Goal: Task Accomplishment & Management: Use online tool/utility

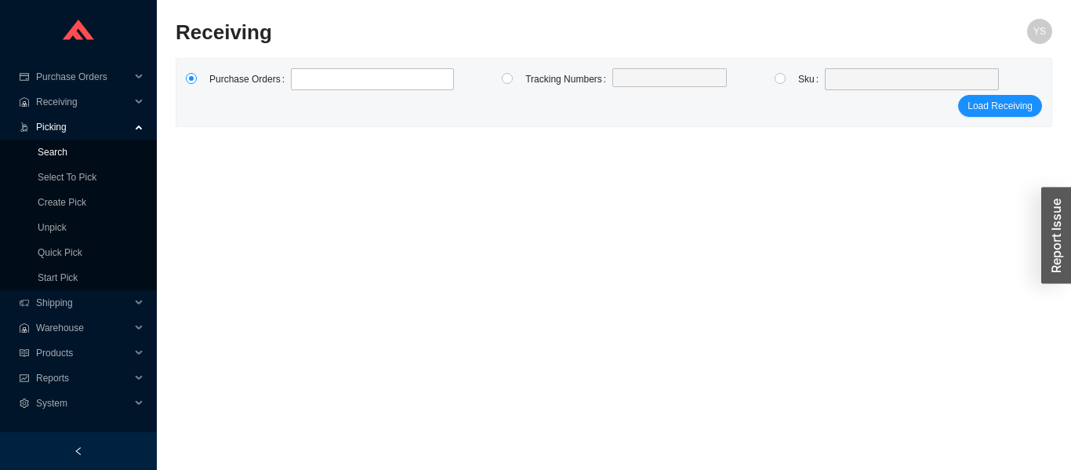
click at [38, 150] on link "Search" at bounding box center [53, 152] width 30 height 11
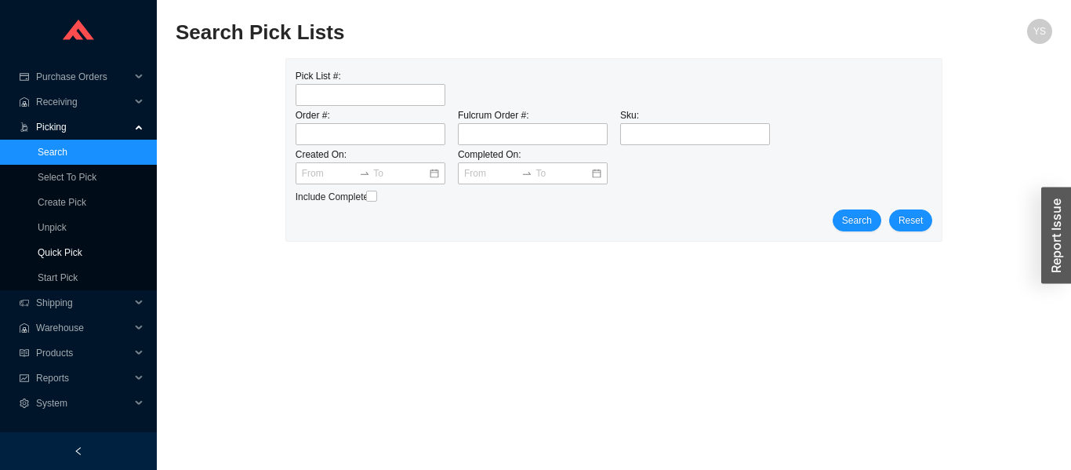
click at [59, 253] on link "Quick Pick" at bounding box center [60, 252] width 45 height 11
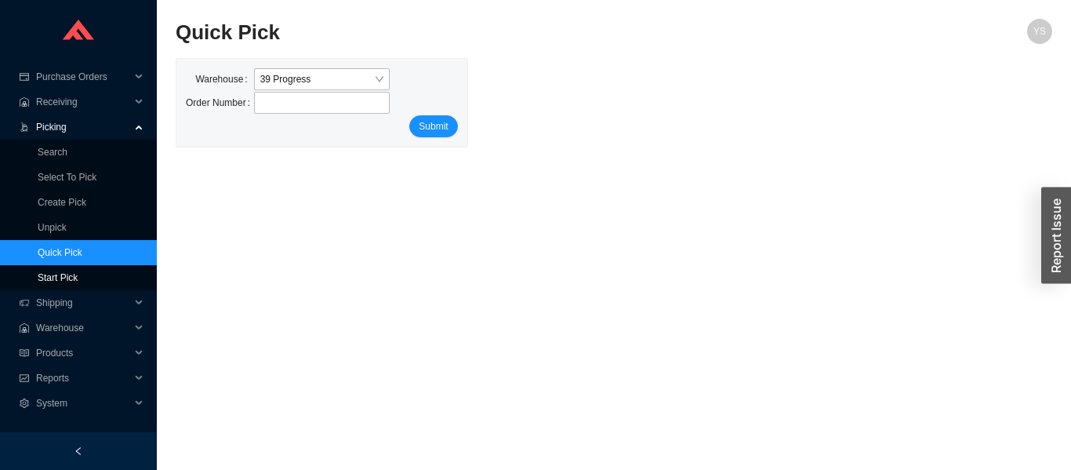
click at [60, 276] on link "Start Pick" at bounding box center [58, 277] width 40 height 11
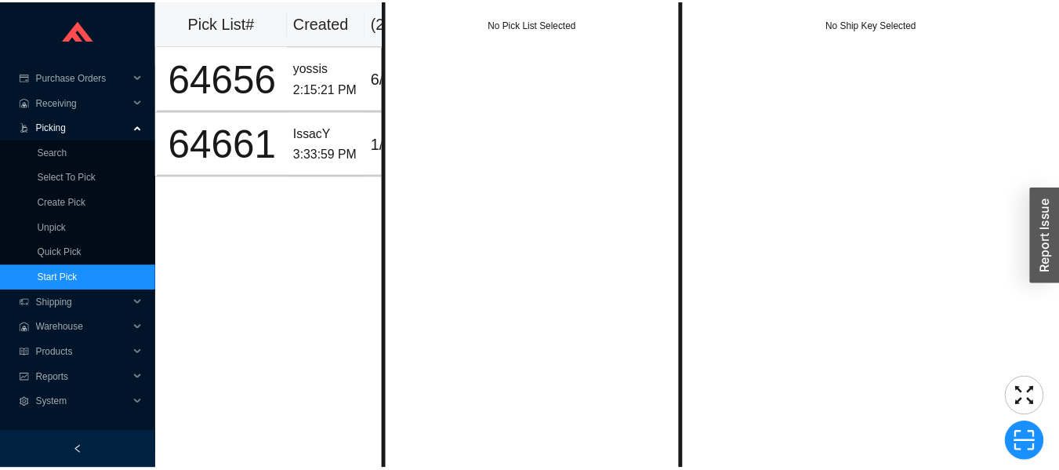
scroll to position [0, 57]
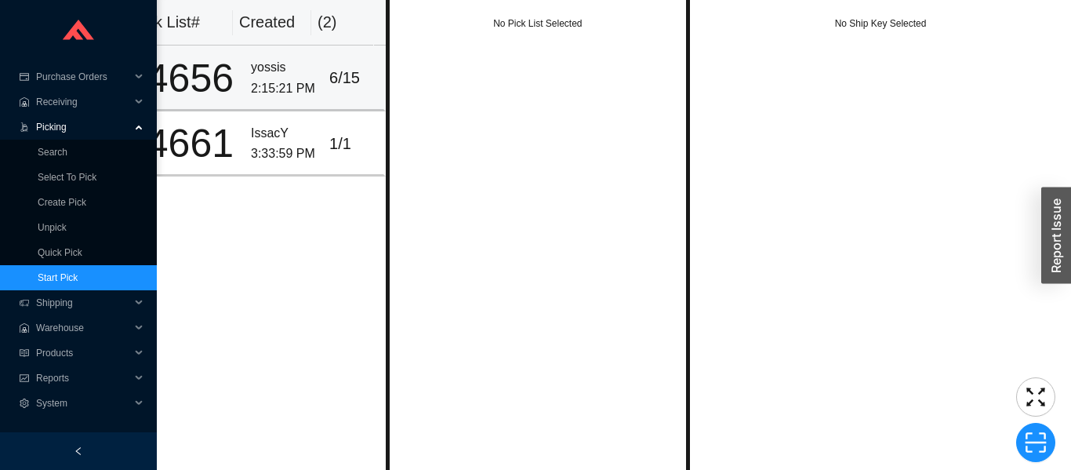
click at [256, 94] on div "2:15:21 PM" at bounding box center [284, 88] width 66 height 21
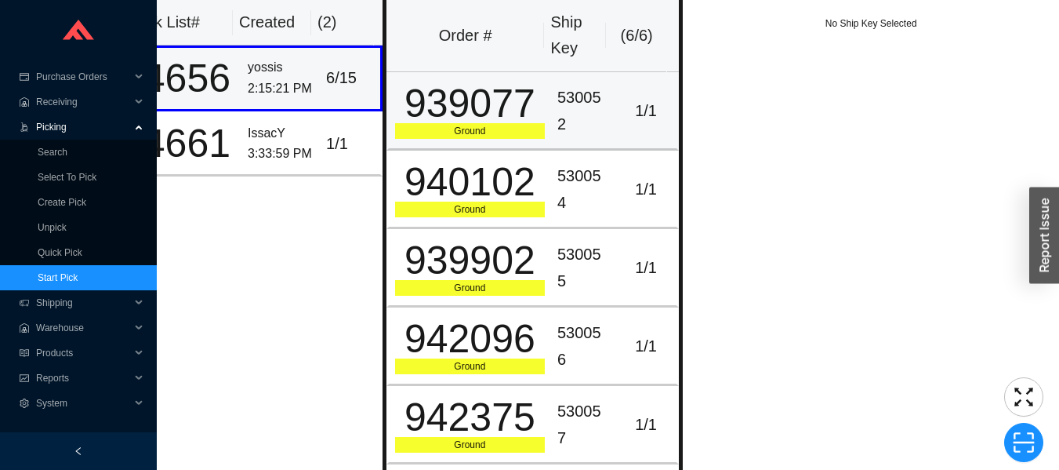
click at [450, 106] on div "939077" at bounding box center [470, 103] width 150 height 39
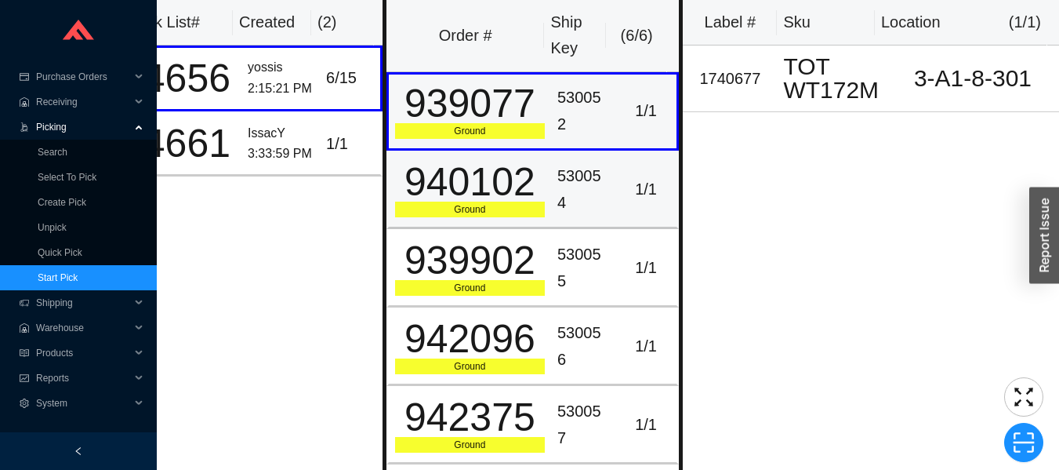
click at [470, 177] on div "940102" at bounding box center [470, 181] width 150 height 39
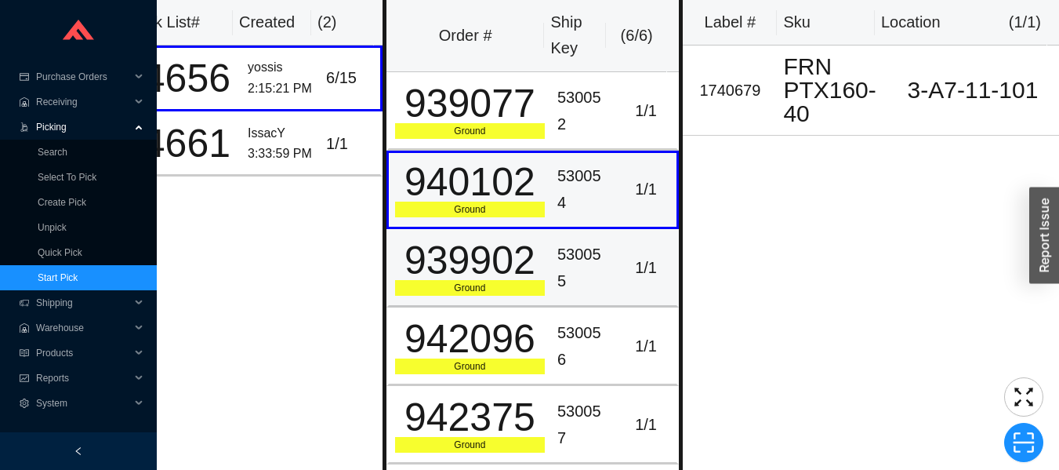
click at [475, 261] on div "939902" at bounding box center [470, 260] width 150 height 39
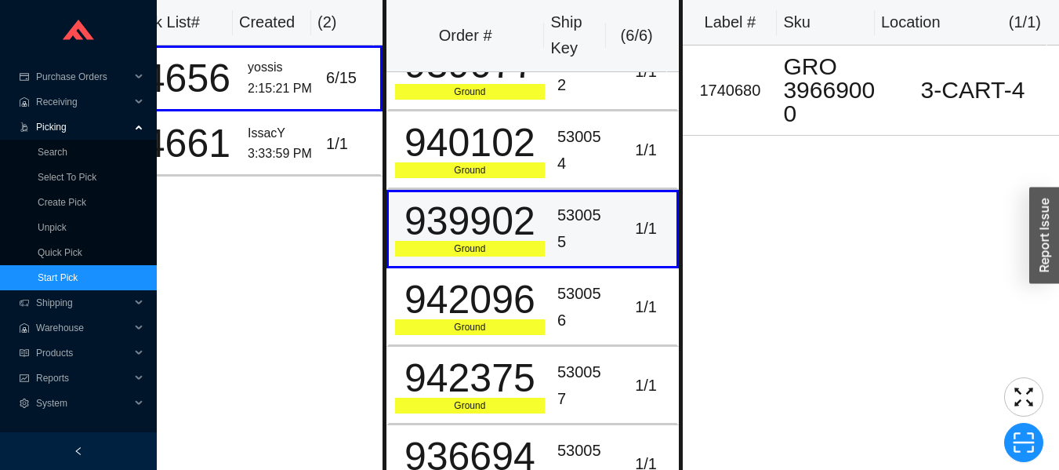
scroll to position [0, 0]
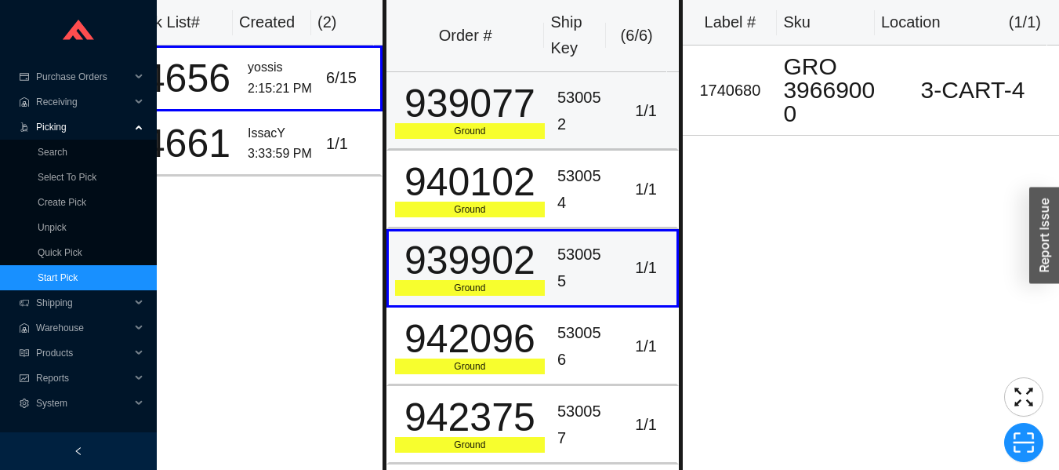
click at [470, 109] on div "939077" at bounding box center [470, 103] width 150 height 39
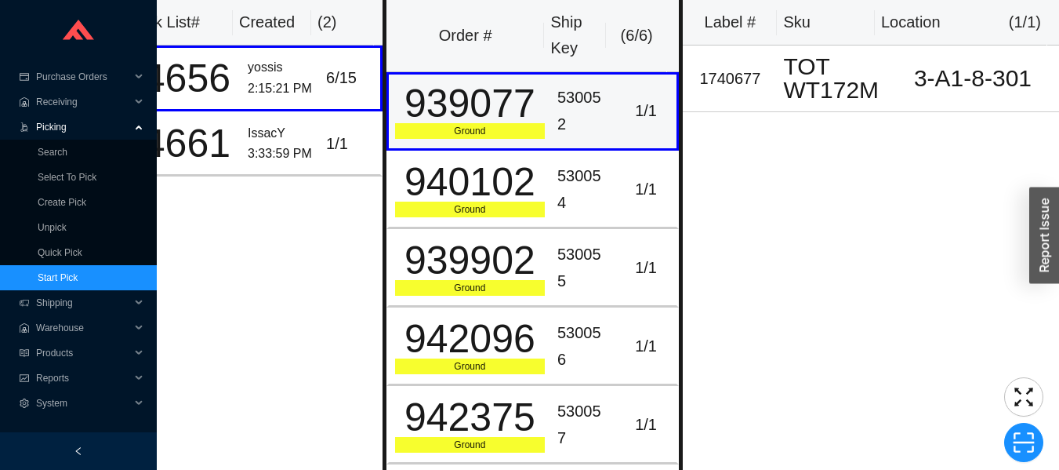
click at [263, 151] on div "3:33:59 PM" at bounding box center [281, 153] width 66 height 21
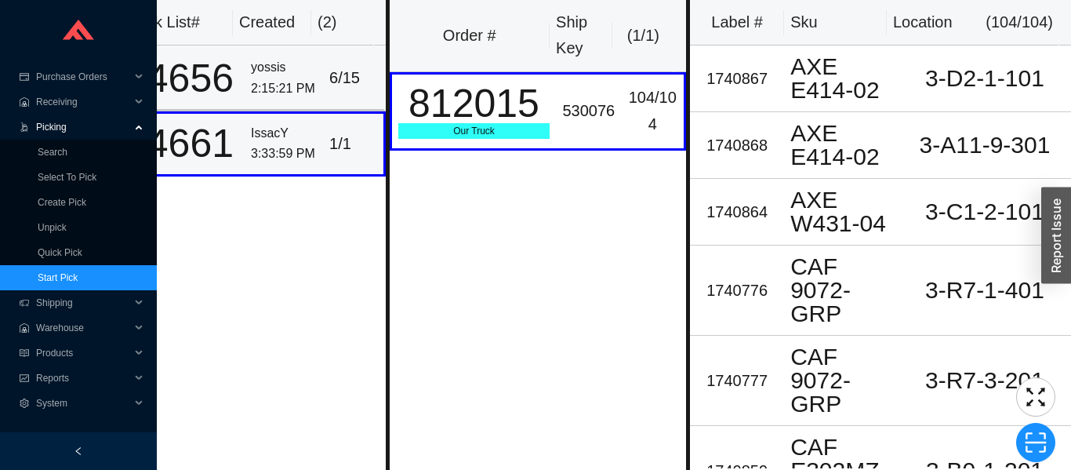
click at [292, 71] on div "yossis" at bounding box center [284, 67] width 66 height 21
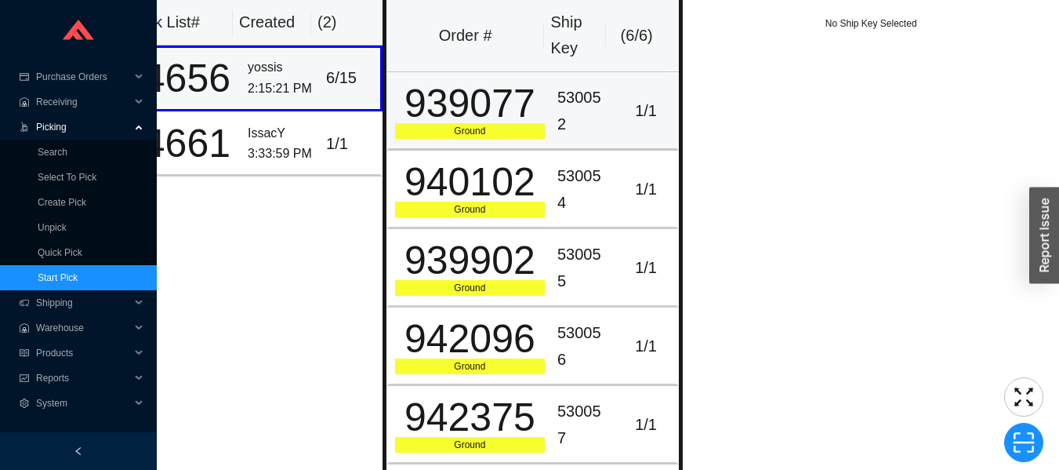
click at [455, 121] on div "939077" at bounding box center [470, 103] width 150 height 39
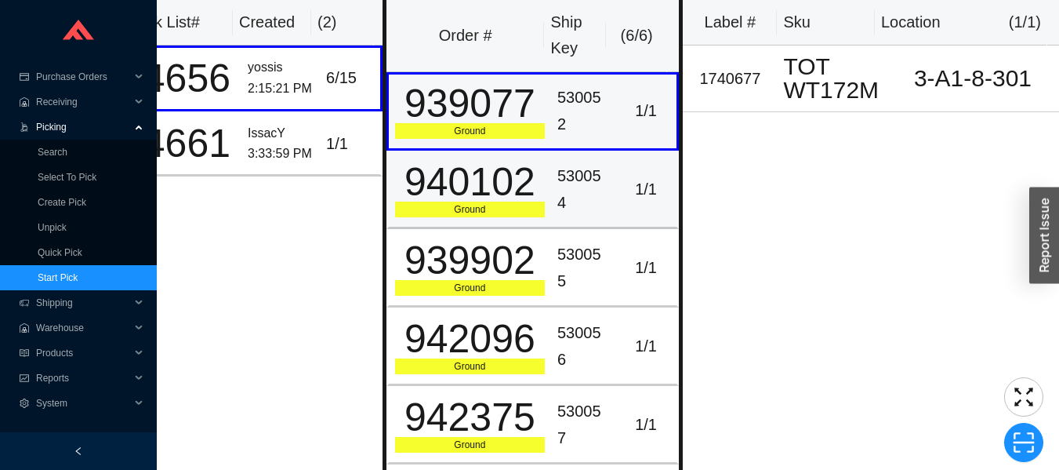
click at [551, 200] on td "530054" at bounding box center [583, 190] width 64 height 78
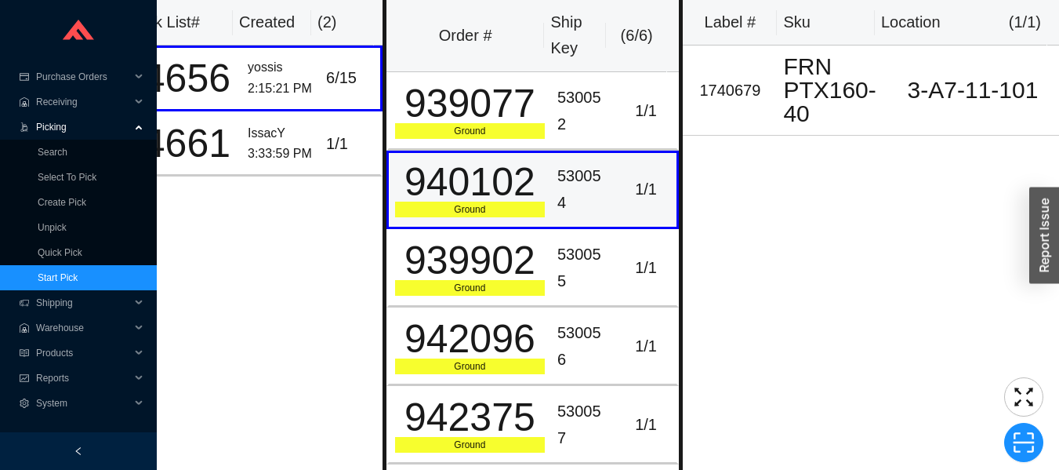
click at [515, 123] on div "939077" at bounding box center [470, 103] width 150 height 39
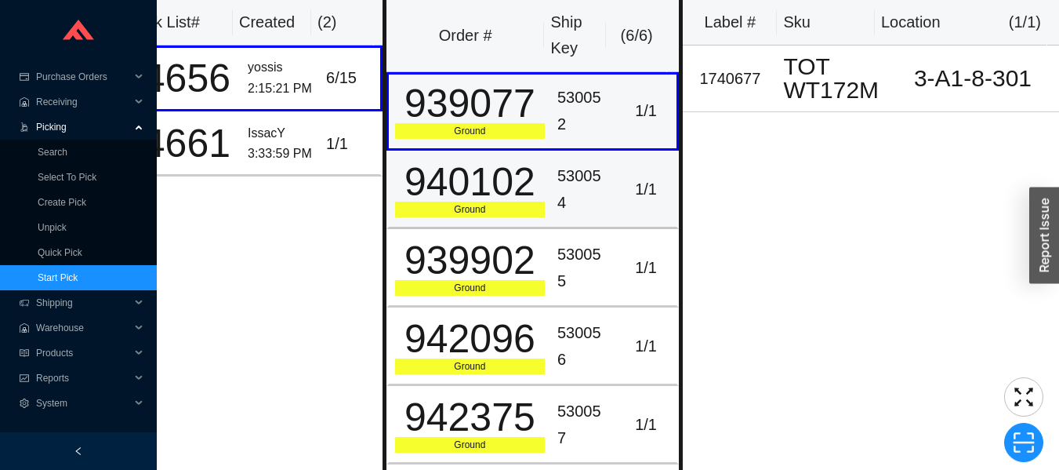
click at [515, 196] on div "940102" at bounding box center [470, 181] width 150 height 39
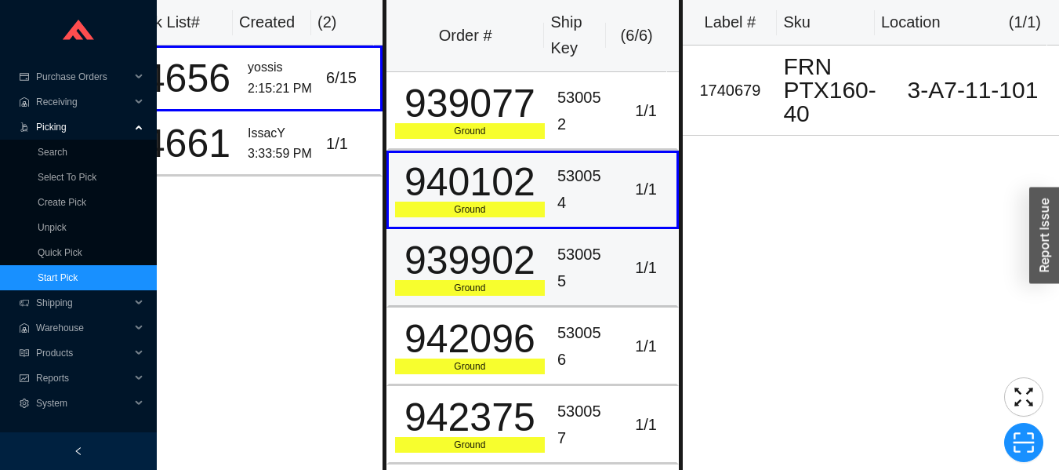
click at [527, 260] on div "939902" at bounding box center [470, 260] width 150 height 39
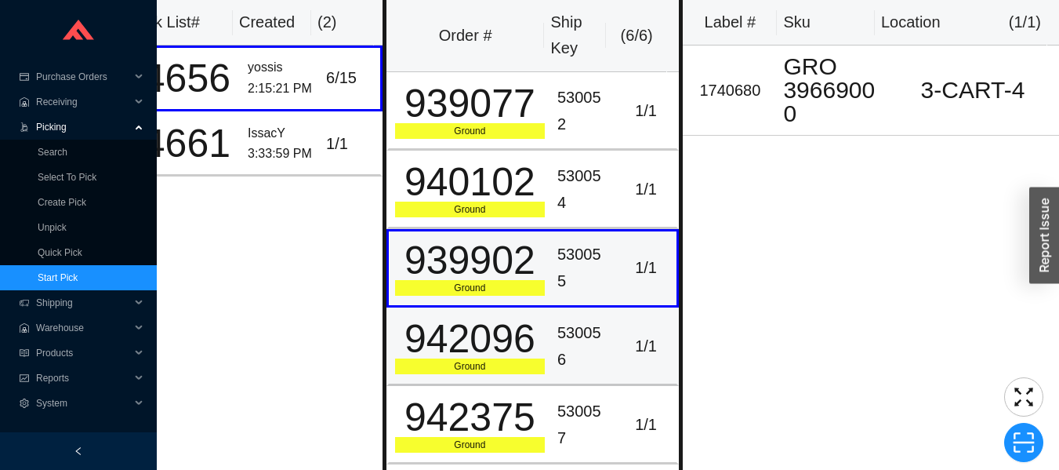
click at [526, 350] on div "942096" at bounding box center [470, 338] width 150 height 39
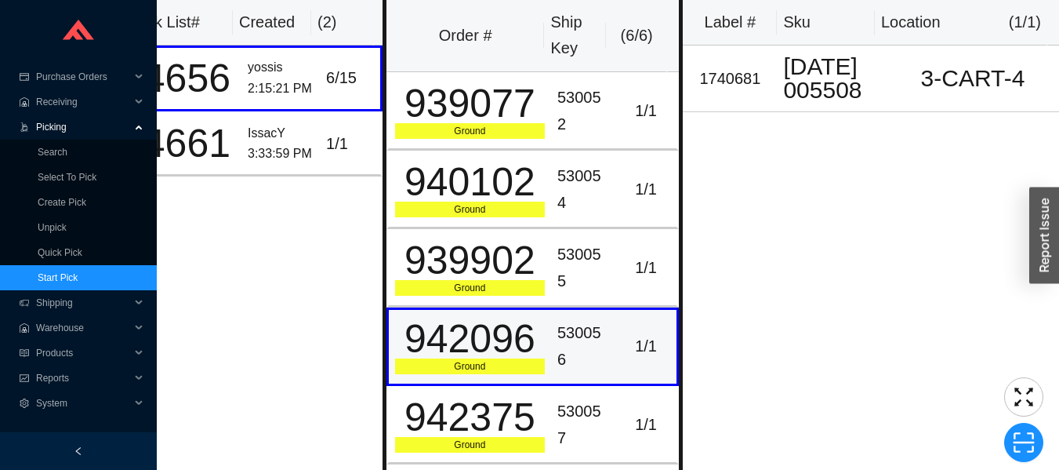
scroll to position [48, 0]
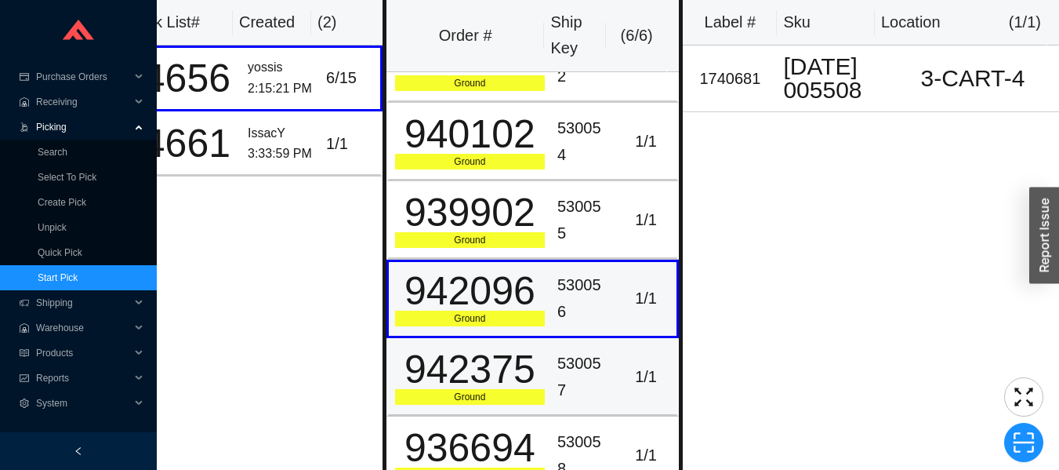
click at [561, 352] on div "530057" at bounding box center [583, 376] width 52 height 53
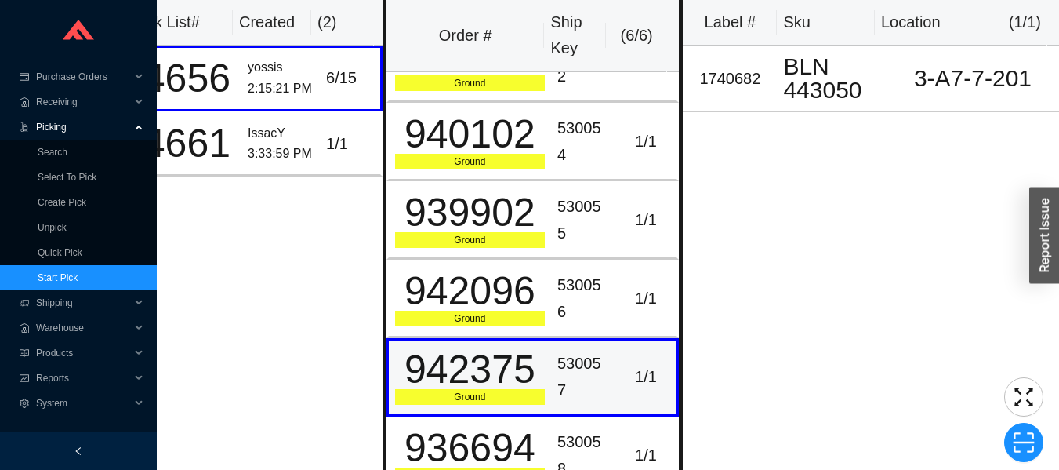
scroll to position [25, 0]
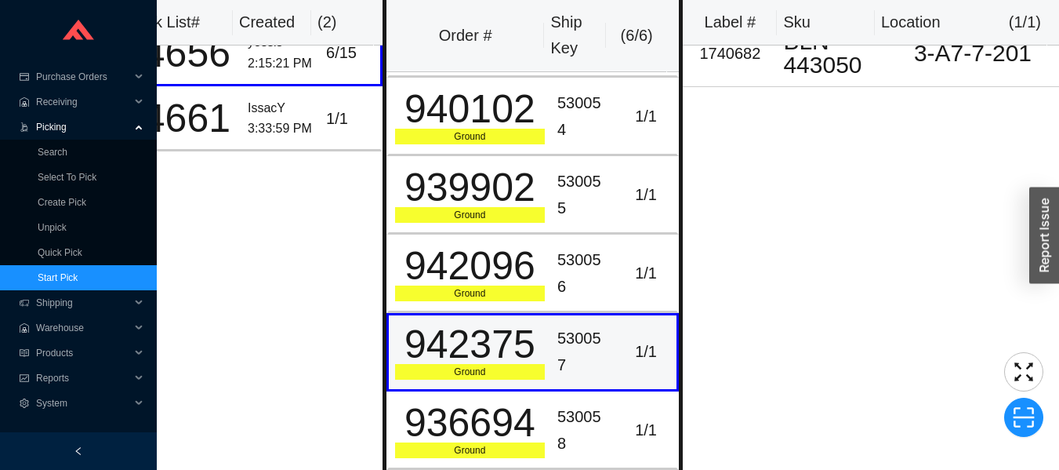
click at [575, 425] on div "530058" at bounding box center [583, 430] width 52 height 53
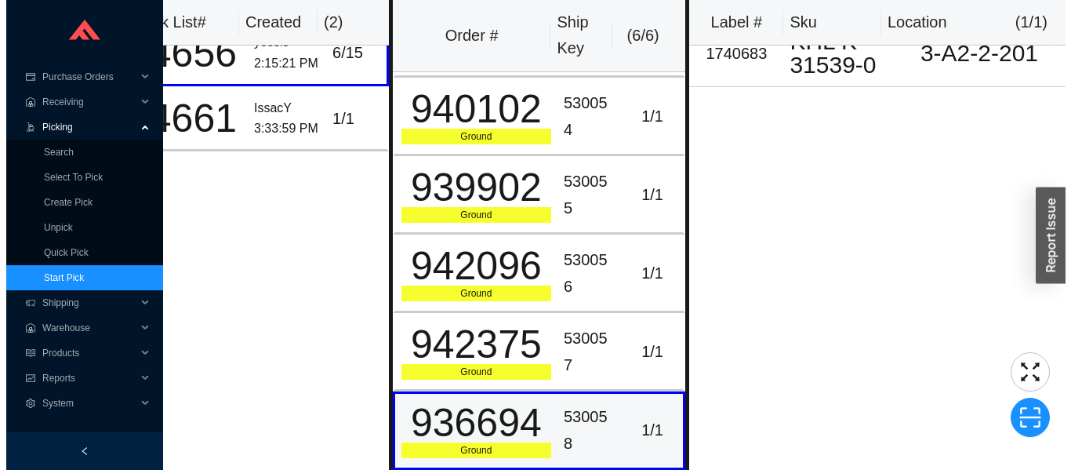
scroll to position [0, 0]
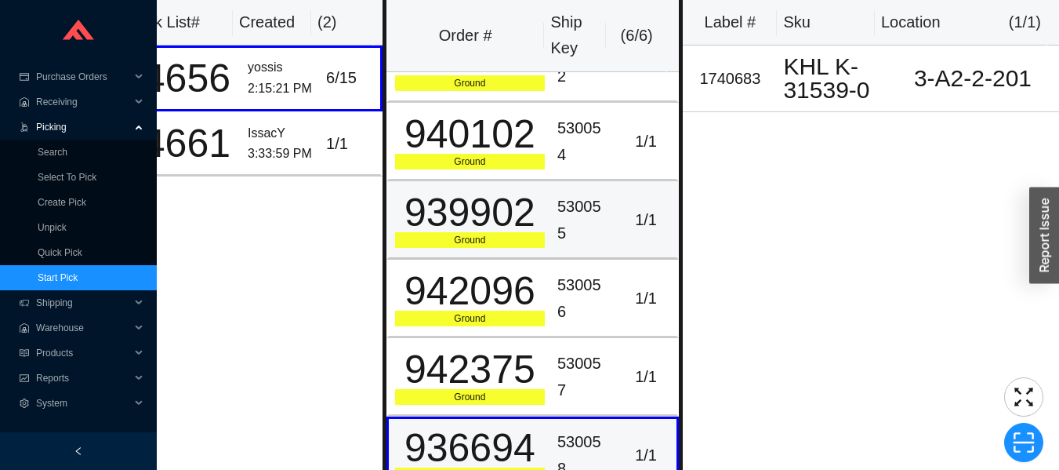
click at [491, 250] on td "939902 Ground" at bounding box center [469, 220] width 165 height 78
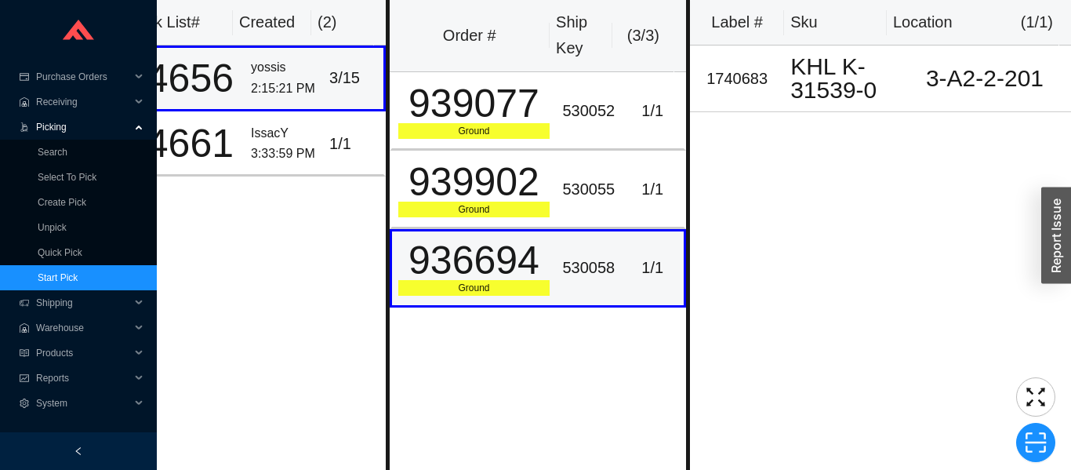
click at [251, 83] on div "2:15:21 PM" at bounding box center [284, 88] width 66 height 21
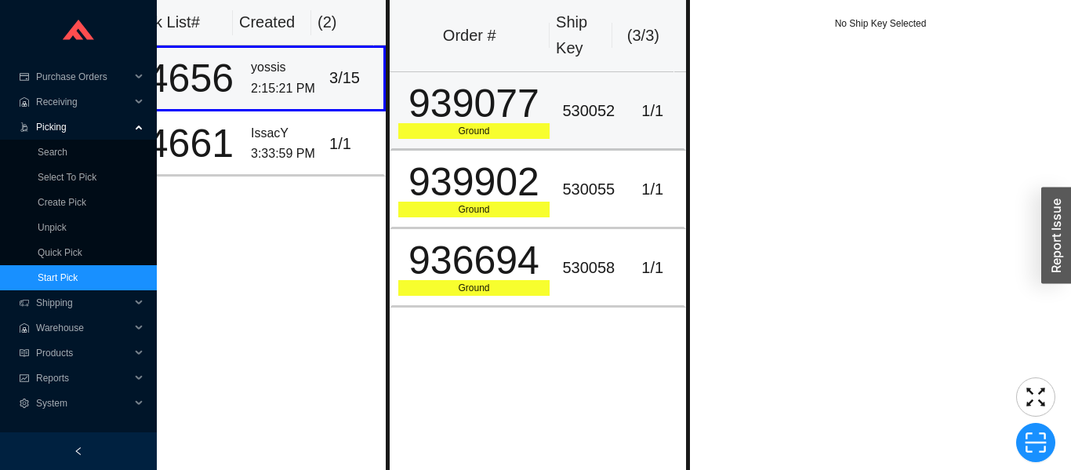
click at [488, 117] on div "939077" at bounding box center [474, 103] width 152 height 39
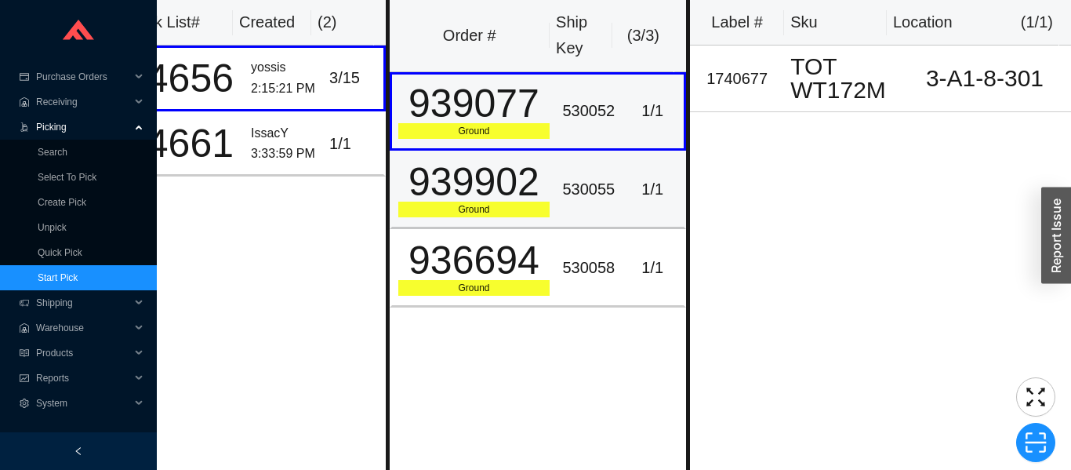
click at [531, 192] on div "939902" at bounding box center [474, 181] width 152 height 39
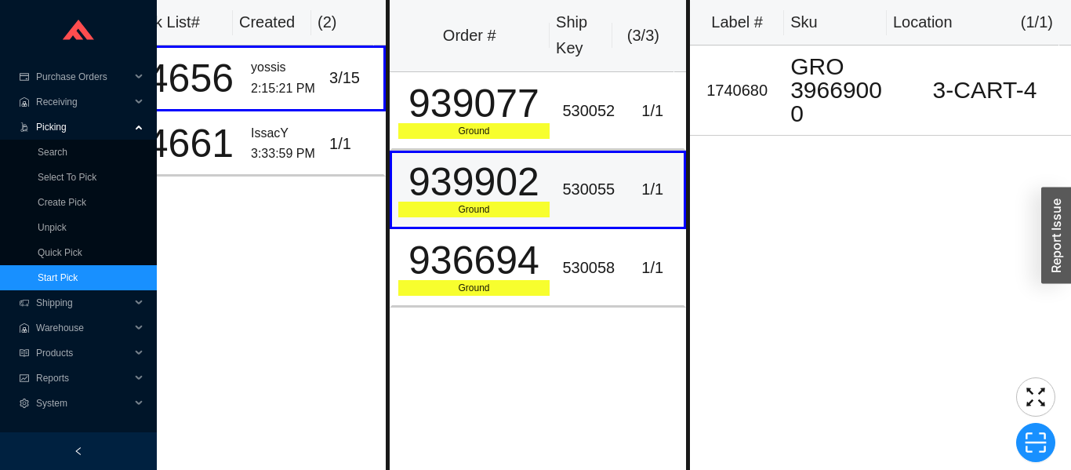
click at [562, 266] on div "530058" at bounding box center [588, 268] width 53 height 26
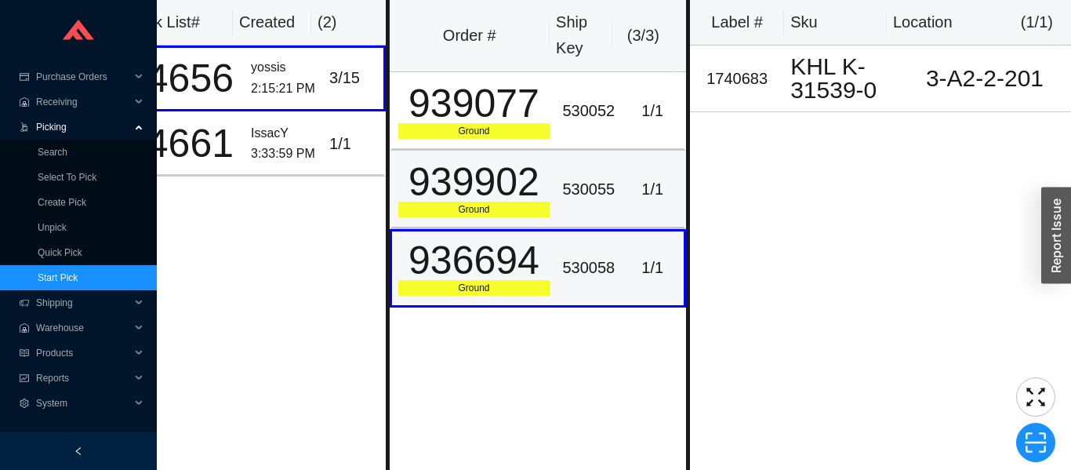
click at [562, 198] on div "530055" at bounding box center [588, 189] width 53 height 26
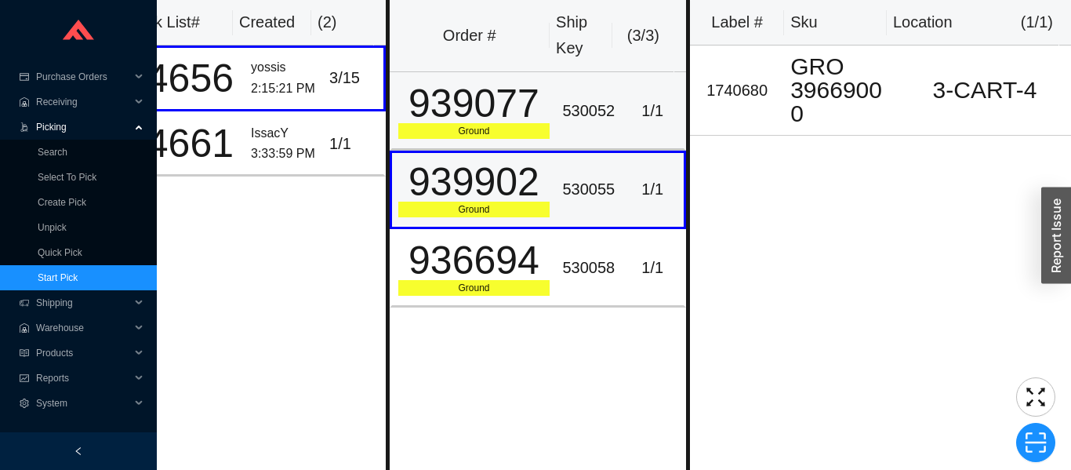
click at [531, 137] on div "Ground" at bounding box center [474, 131] width 152 height 16
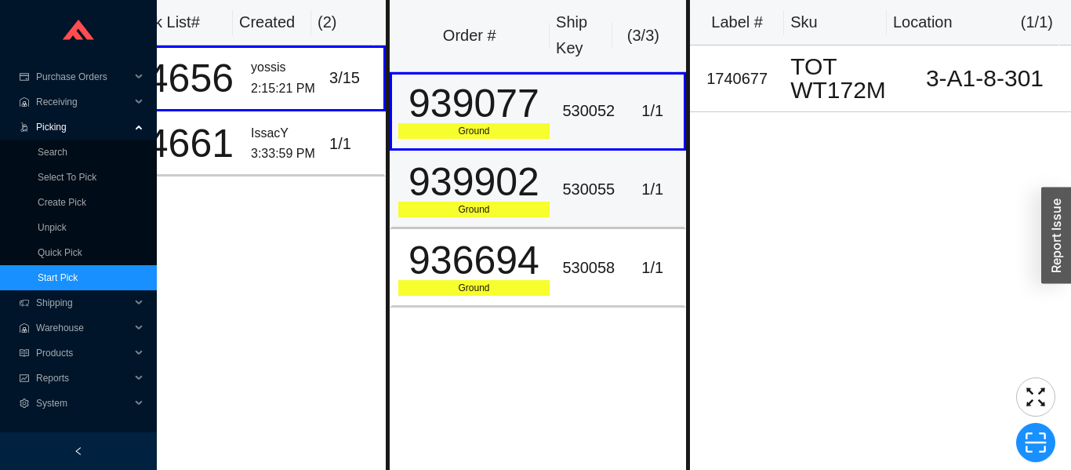
click at [546, 191] on td "939902 Ground" at bounding box center [473, 190] width 167 height 78
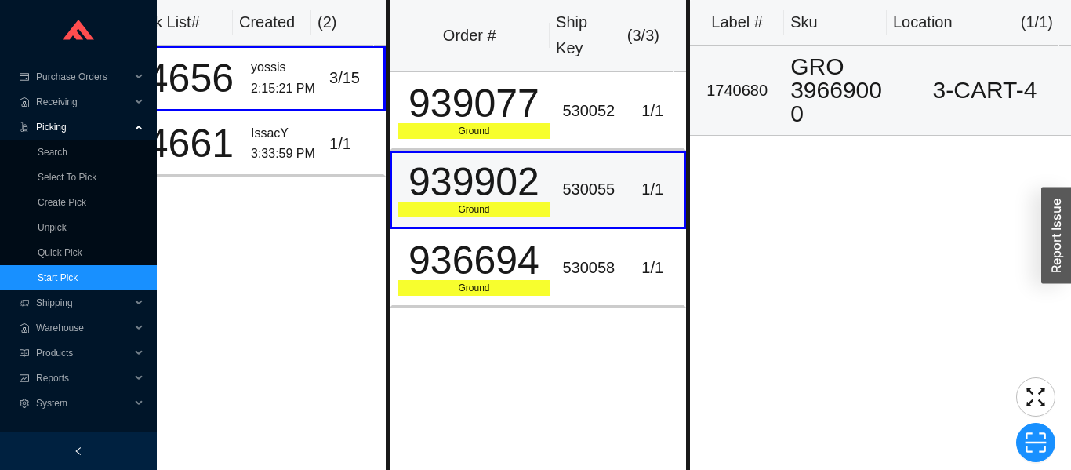
click at [853, 110] on div "GRO 39669000" at bounding box center [841, 90] width 102 height 71
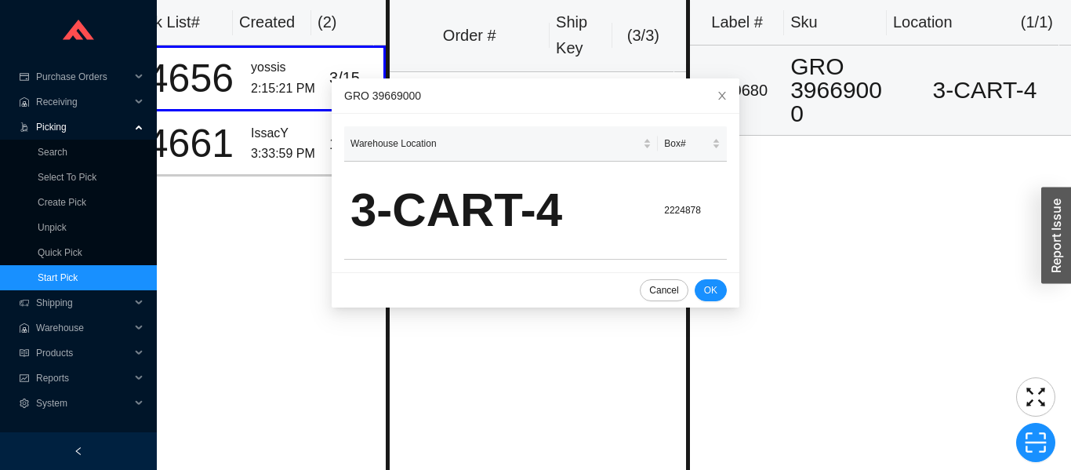
click at [933, 215] on div "Label # Sku Location ( 1 / 1 ) 1740680 GRO 39669000 3-CART-4" at bounding box center [880, 235] width 381 height 470
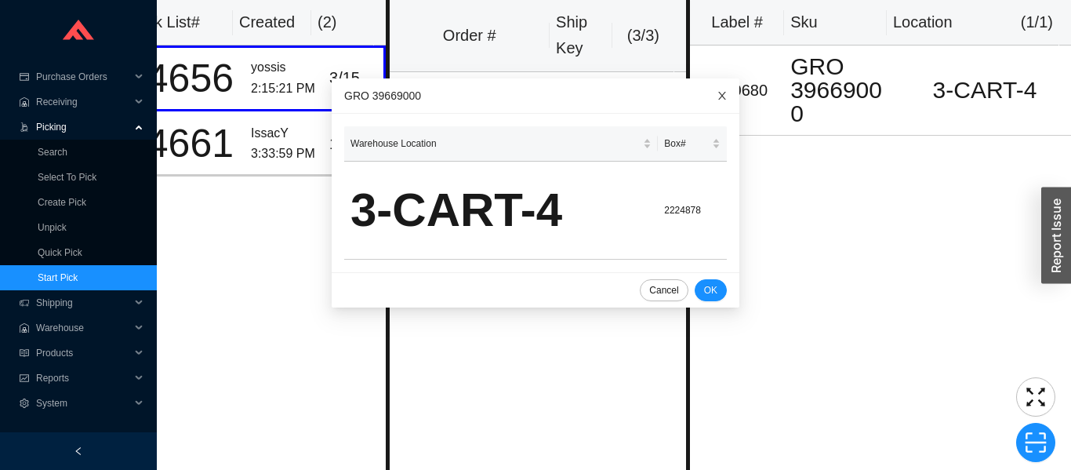
click at [707, 110] on span "Close" at bounding box center [722, 95] width 34 height 34
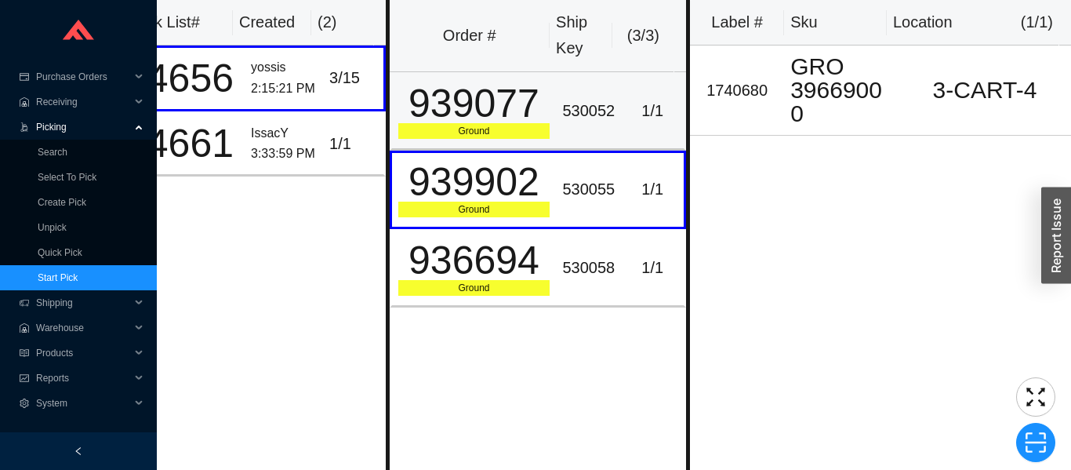
click at [568, 98] on div "530052" at bounding box center [588, 111] width 53 height 26
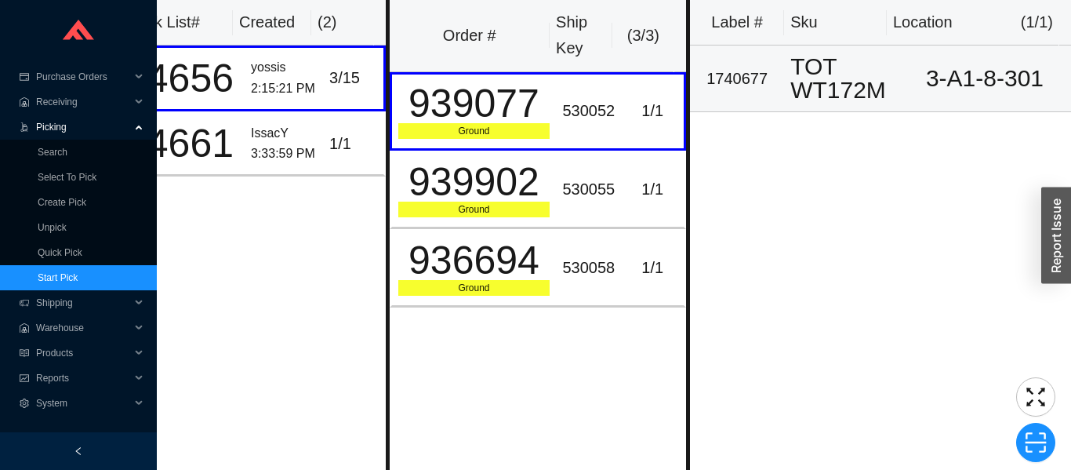
click at [828, 99] on div "TOT WT172M" at bounding box center [841, 78] width 102 height 47
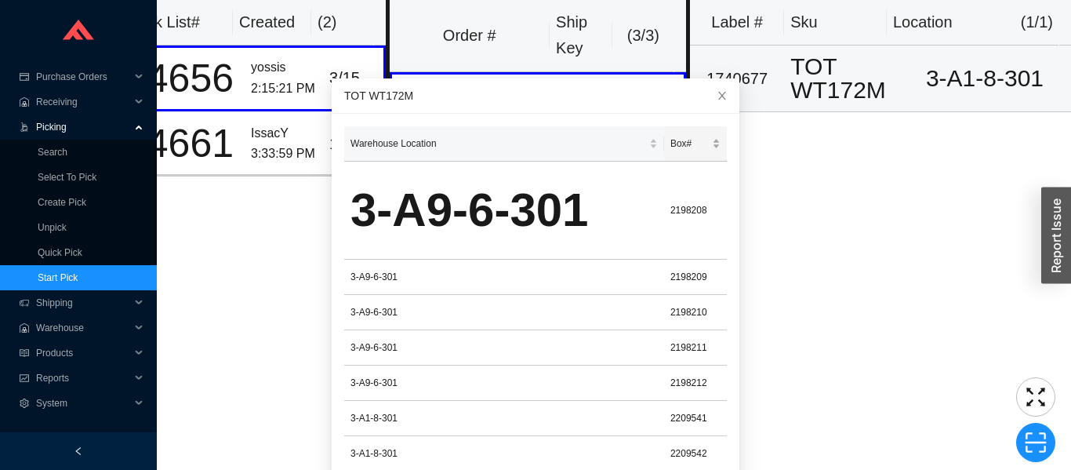
click at [681, 136] on div "Box#" at bounding box center [695, 144] width 50 height 16
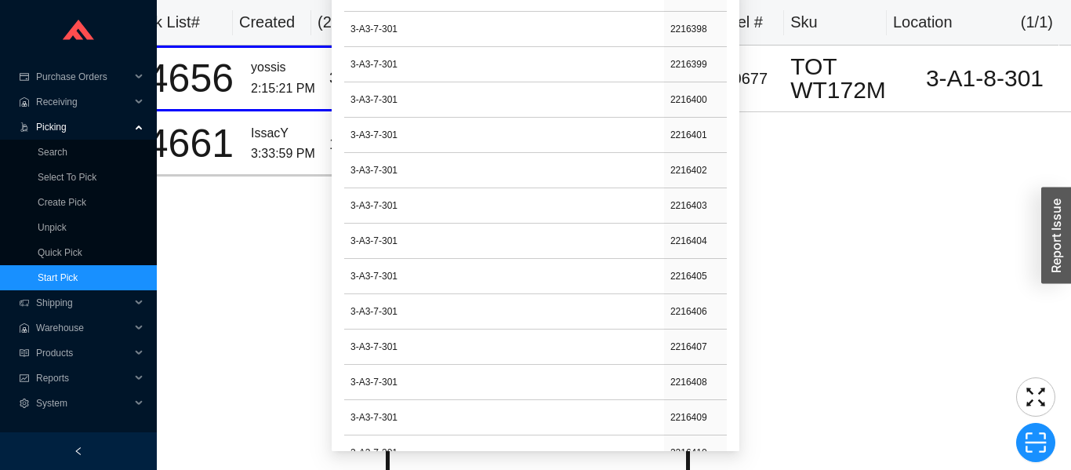
scroll to position [818, 0]
click at [250, 308] on div "Pick List# Created ( 2 ) 64656 yossis 2:15:21 PM 3 / 15 64661 IssacY 3:33:59 PM…" at bounding box center [271, 235] width 229 height 470
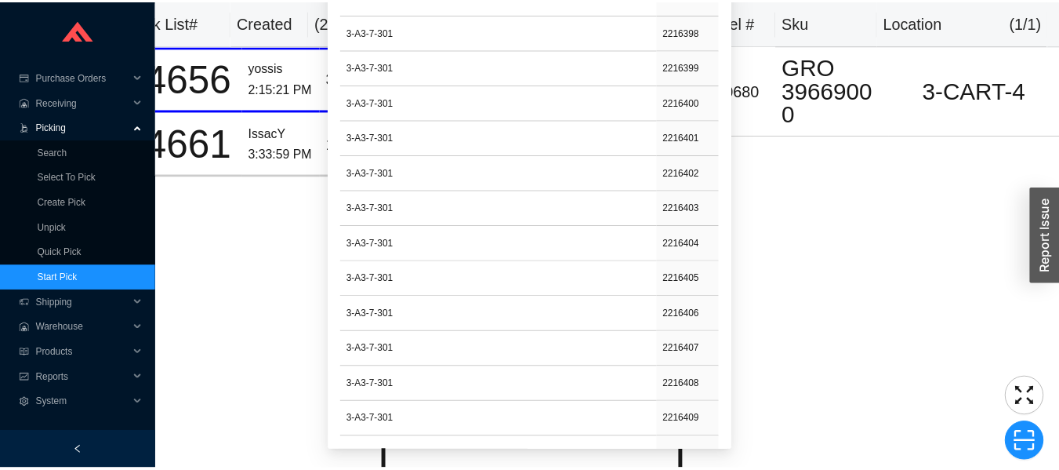
scroll to position [0, 0]
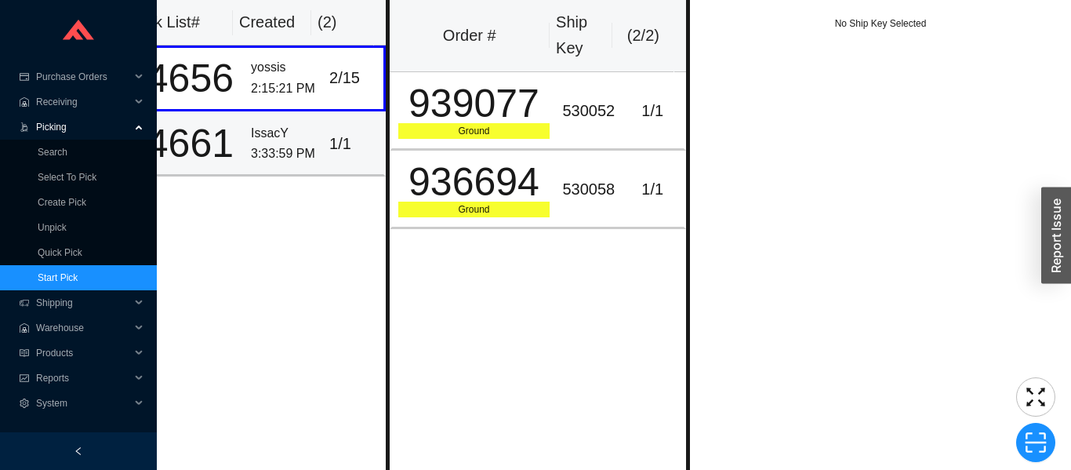
click at [304, 133] on div "IssacY" at bounding box center [284, 133] width 66 height 21
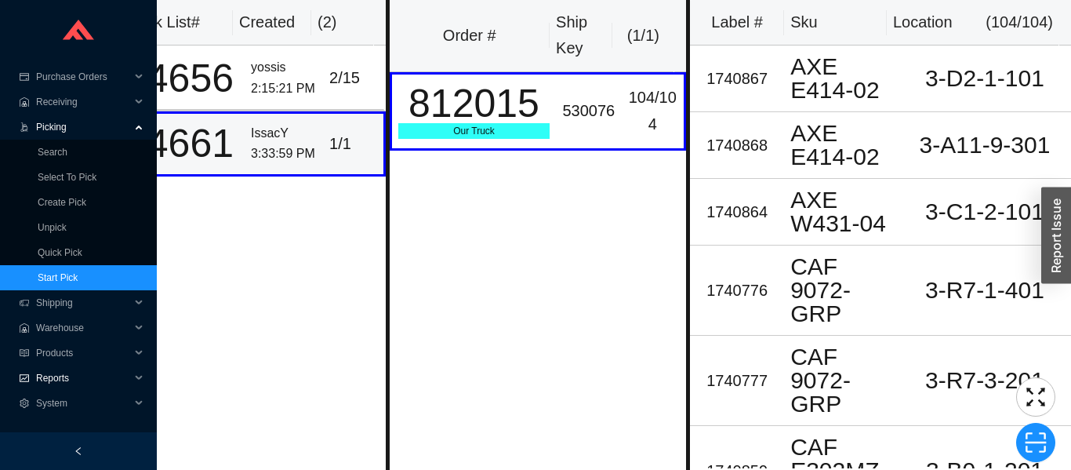
click at [41, 368] on span "Reports" at bounding box center [83, 377] width 94 height 25
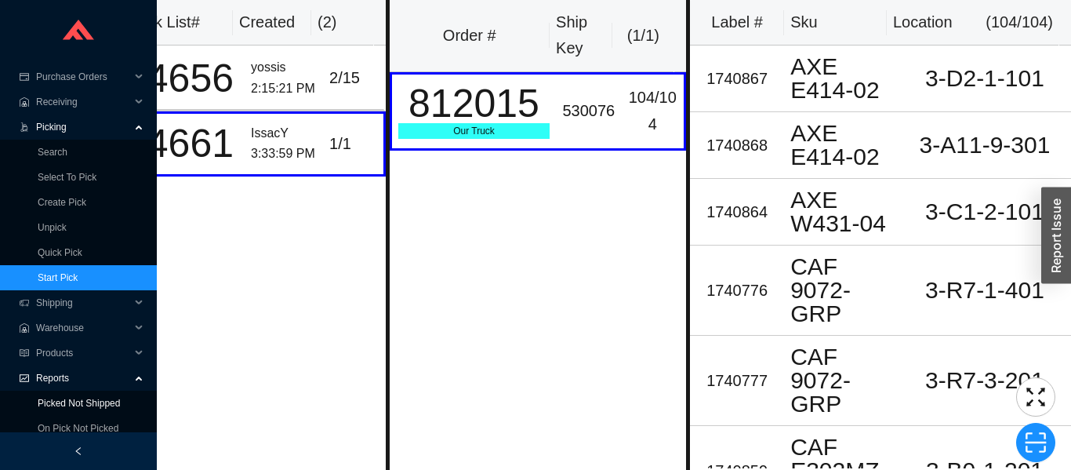
click at [47, 398] on link "Picked Not Shipped" at bounding box center [79, 402] width 82 height 11
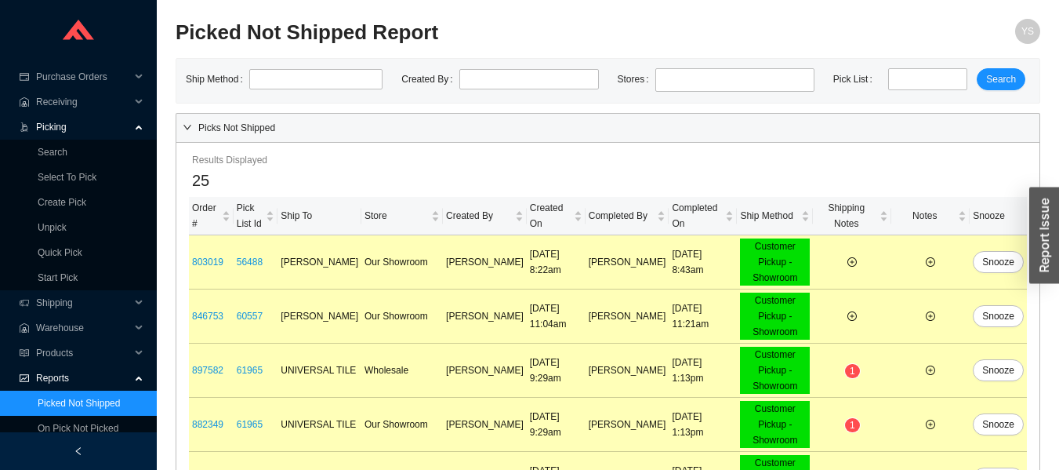
click at [53, 408] on link "Picked Not Shipped" at bounding box center [79, 402] width 82 height 11
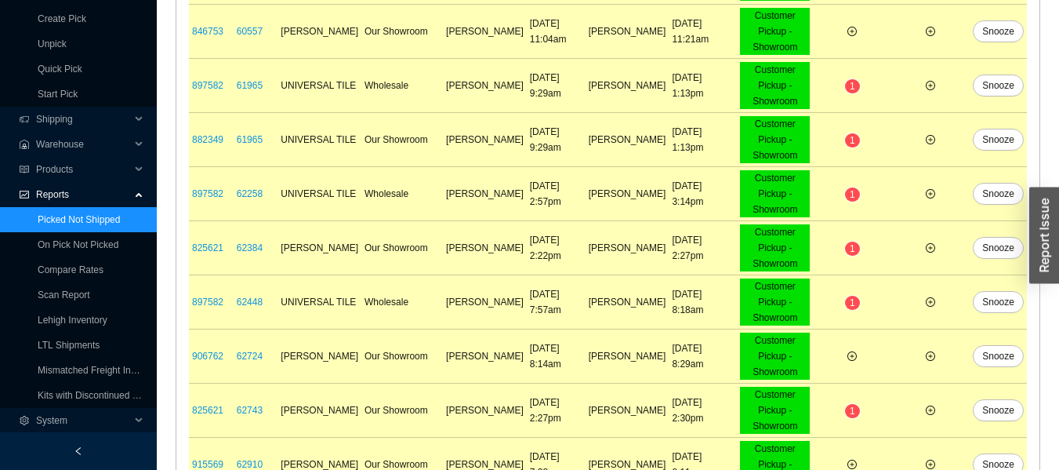
scroll to position [762, 0]
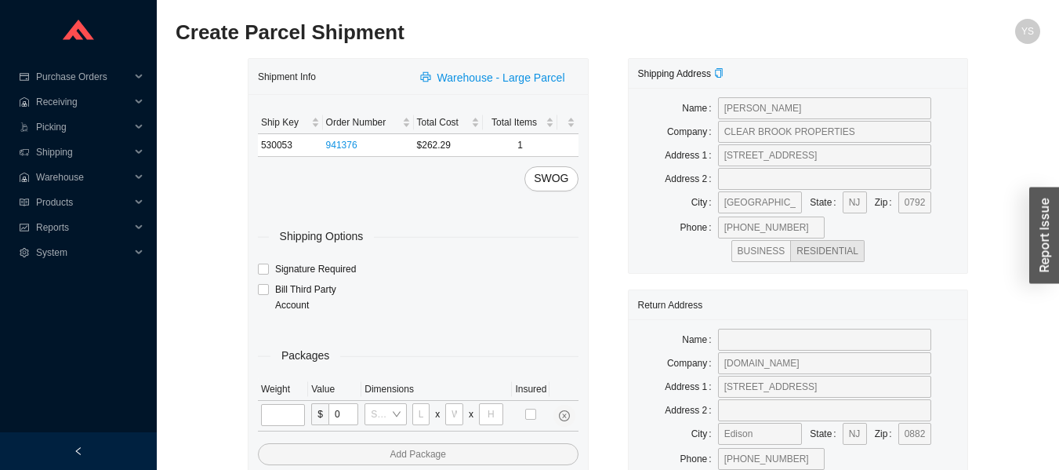
type input "2"
type input "28"
type input "23"
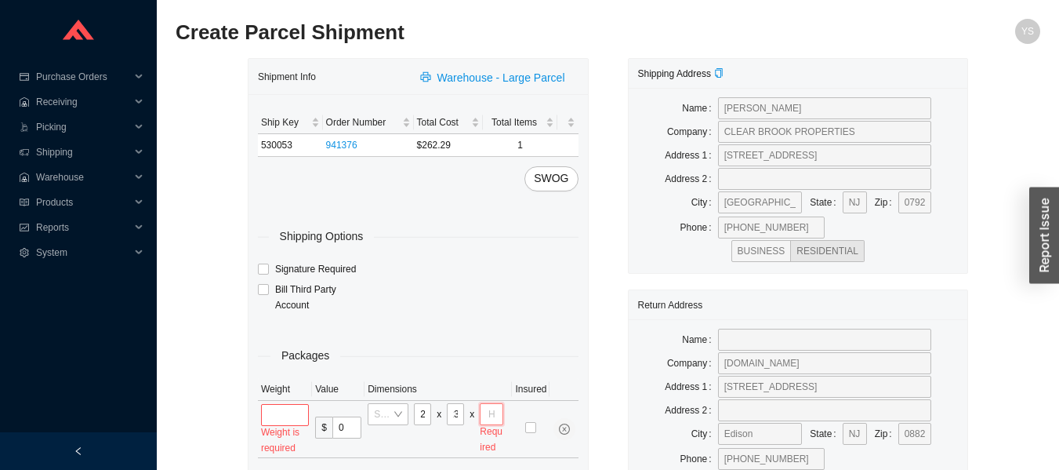
scroll to position [0, 0]
type input "15"
click at [285, 421] on input "tel" at bounding box center [285, 415] width 48 height 22
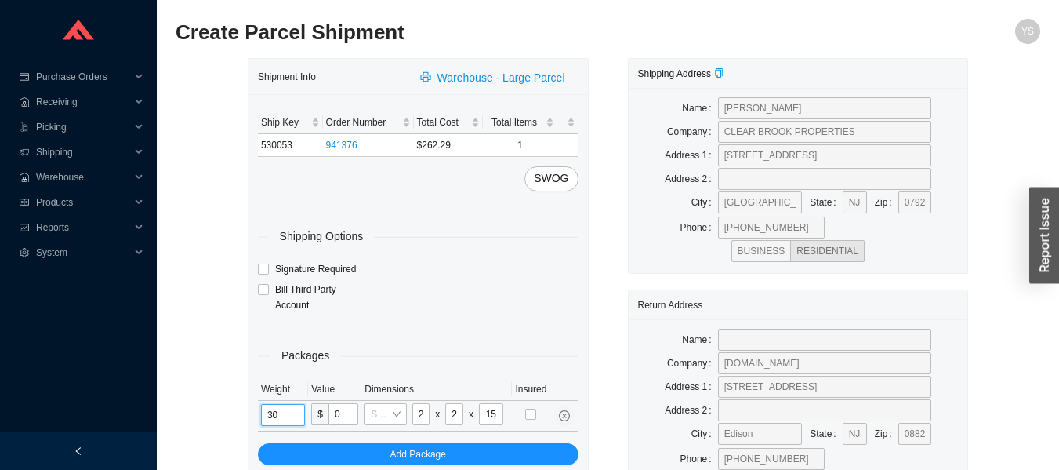
type input "30"
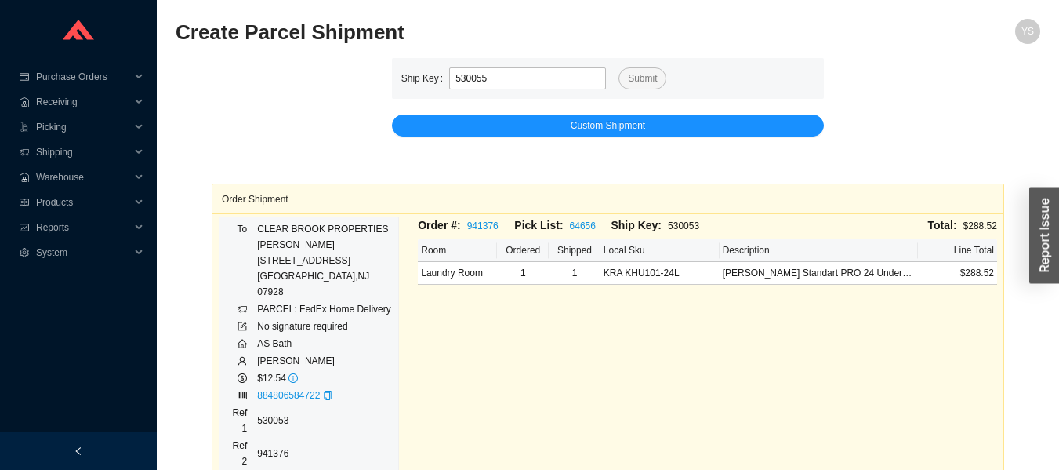
type input "530055"
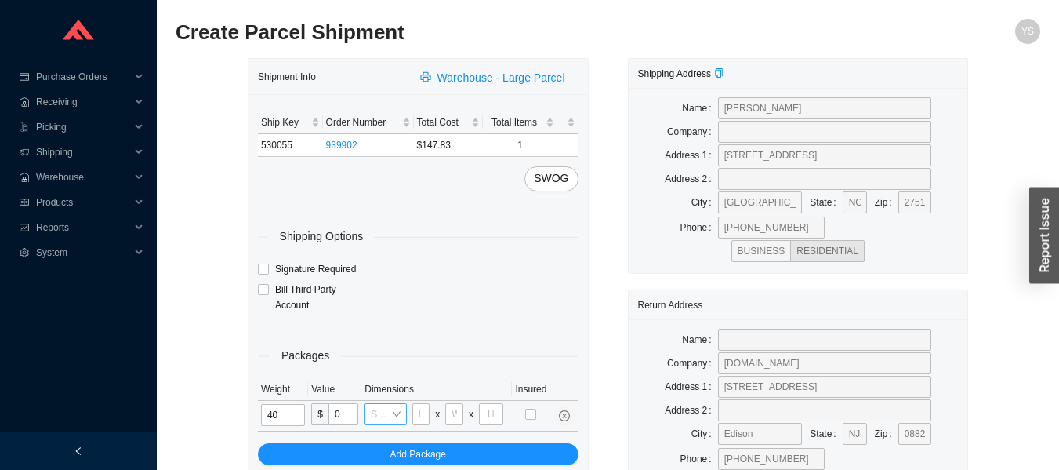
type input "40"
click at [388, 408] on input "search" at bounding box center [381, 414] width 20 height 20
type input "30"
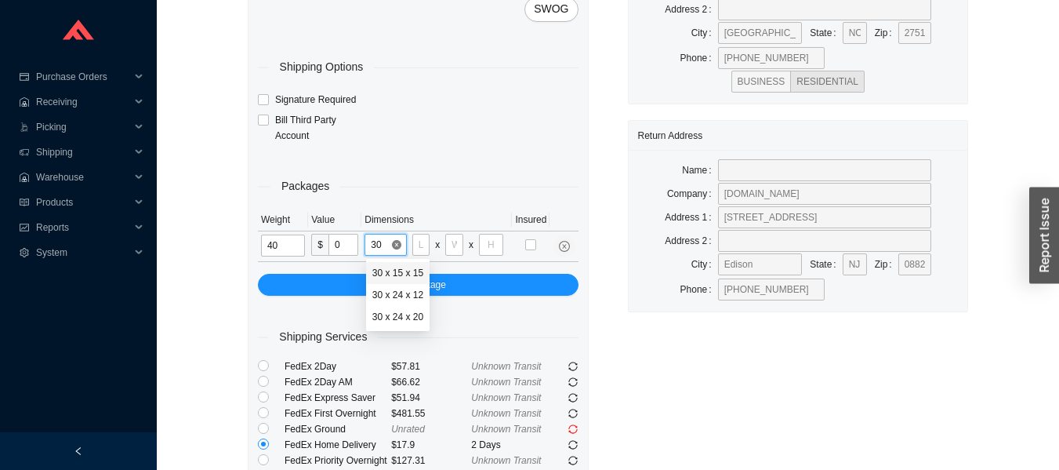
scroll to position [171, 0]
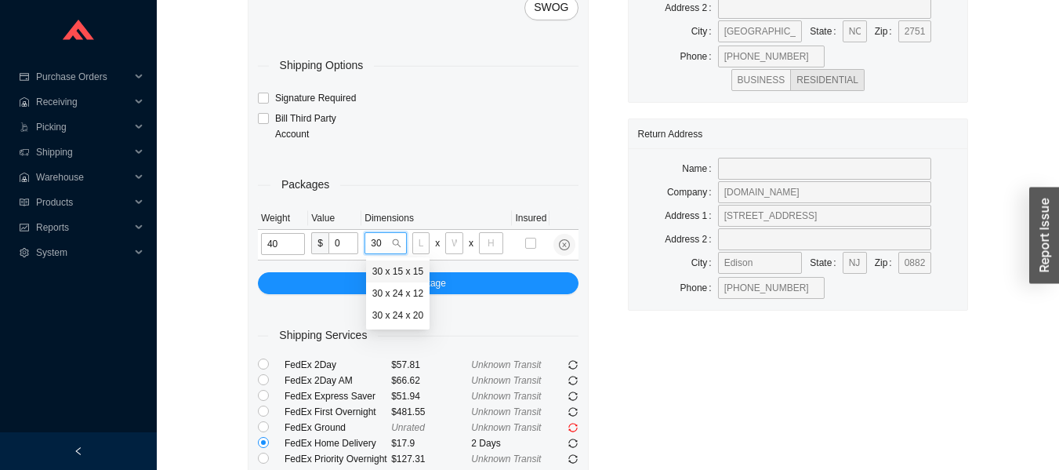
click at [389, 293] on div "30 x 24 x 12" at bounding box center [397, 293] width 51 height 14
type input "30"
type input "24"
type input "12"
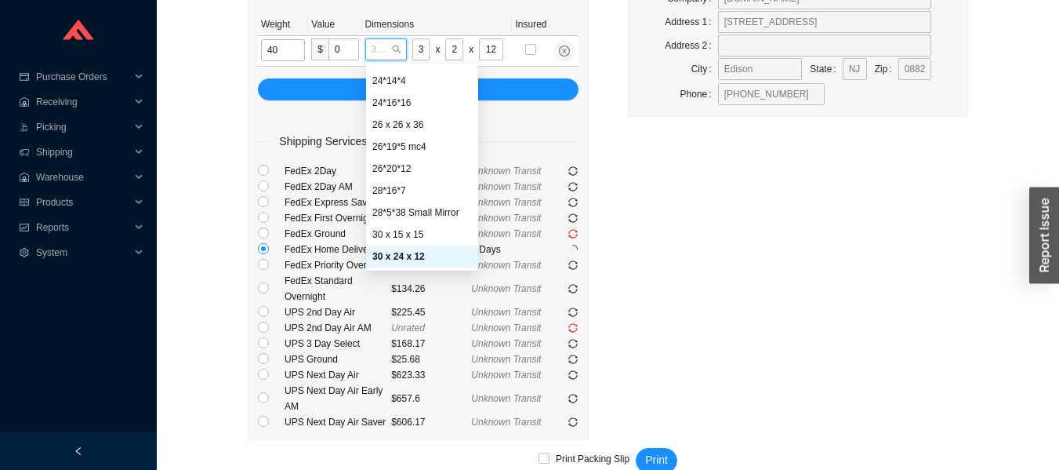
scroll to position [372, 0]
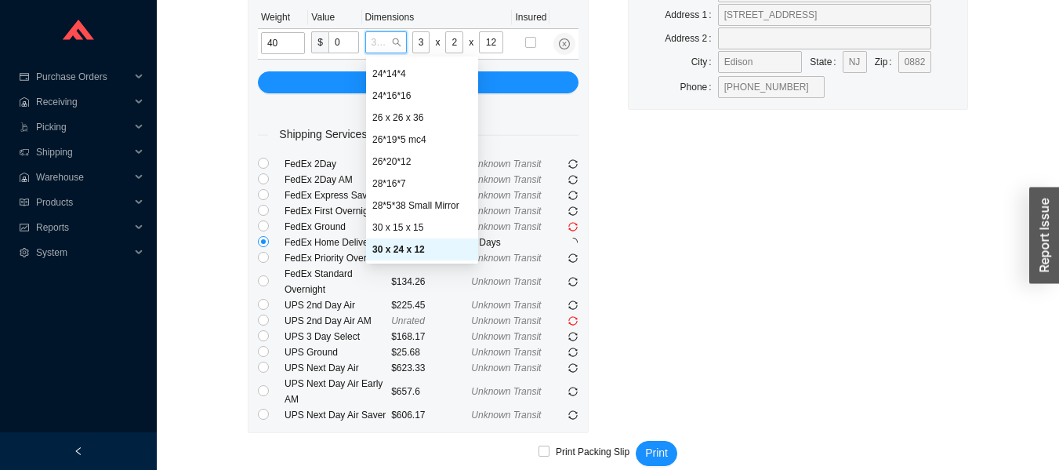
click at [673, 347] on div "Shipping Address Name TAMI ATKINS Company Address 1 105 MANCHESTER PLACE Addres…" at bounding box center [798, 59] width 380 height 746
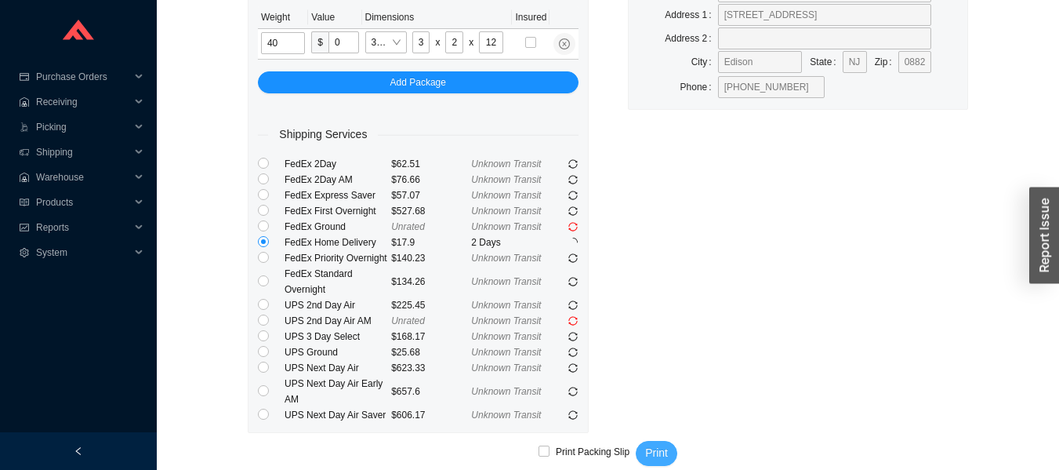
click at [653, 448] on span "Print" at bounding box center [656, 453] width 23 height 18
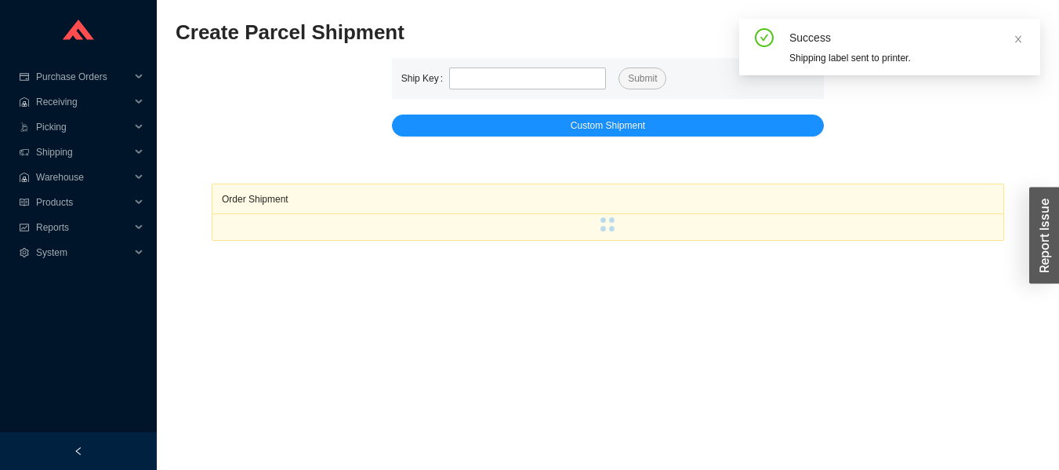
scroll to position [26, 0]
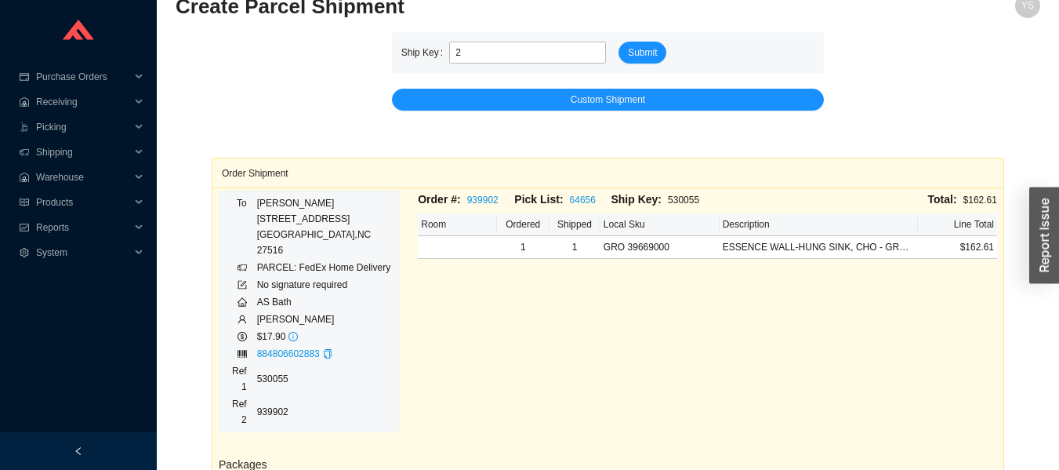
type input "2"
click at [111, 106] on span "Receiving" at bounding box center [83, 101] width 94 height 25
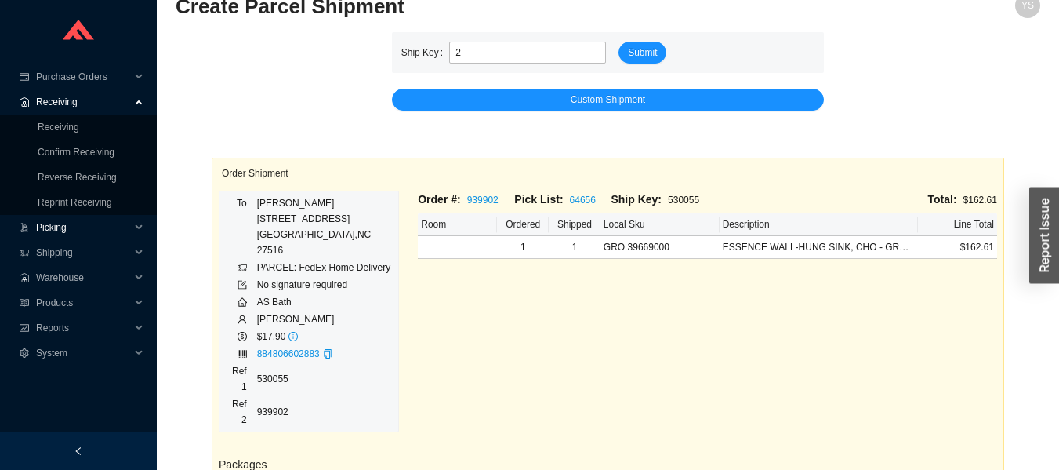
click at [111, 225] on span "Picking" at bounding box center [83, 227] width 94 height 25
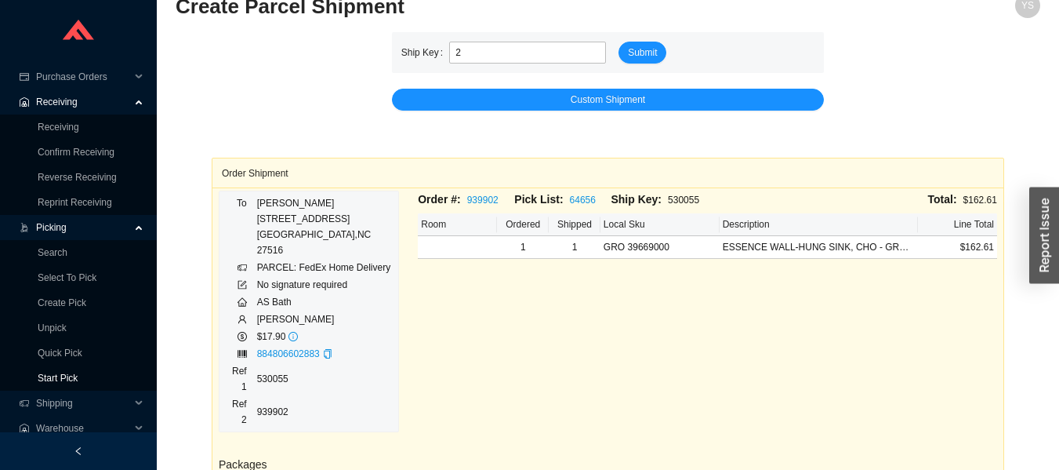
click at [78, 379] on link "Start Pick" at bounding box center [58, 377] width 40 height 11
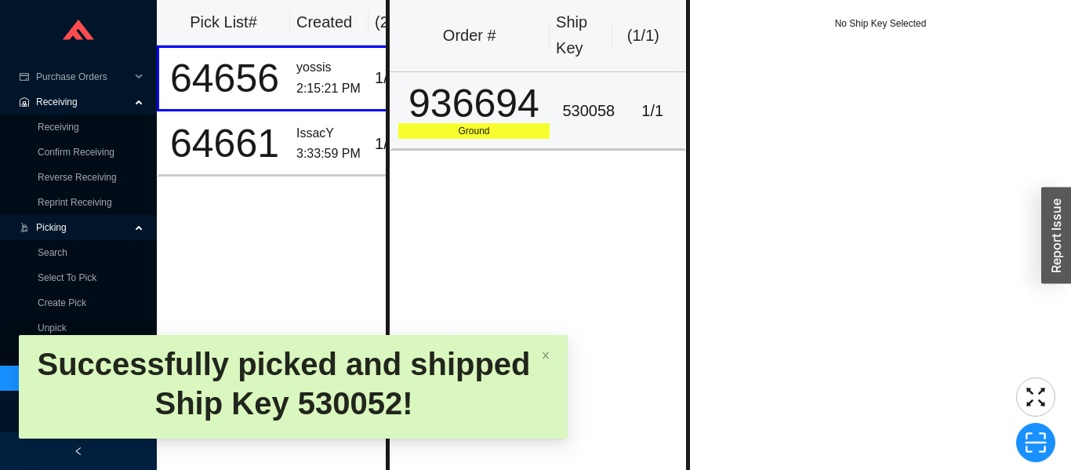
click at [506, 93] on div "936694" at bounding box center [474, 103] width 152 height 39
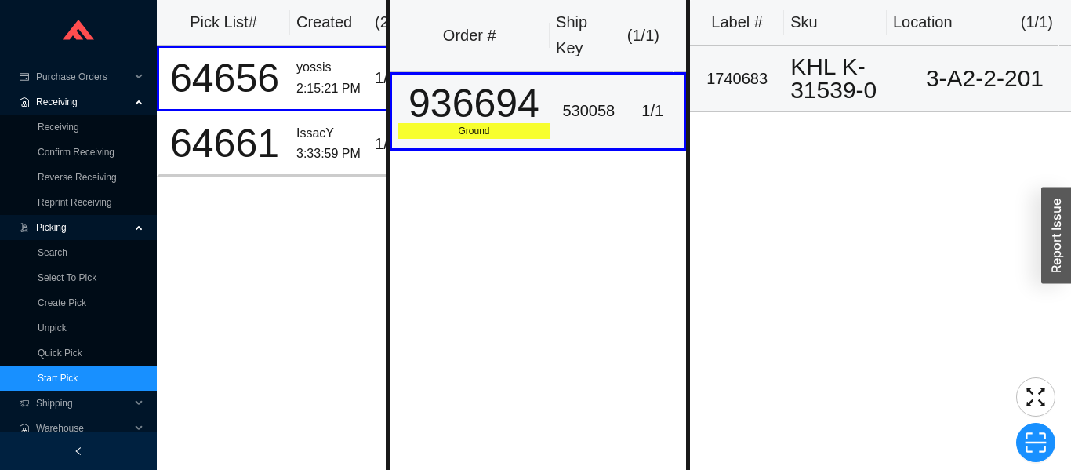
click at [839, 59] on div "KHL K-31539-0" at bounding box center [841, 78] width 102 height 47
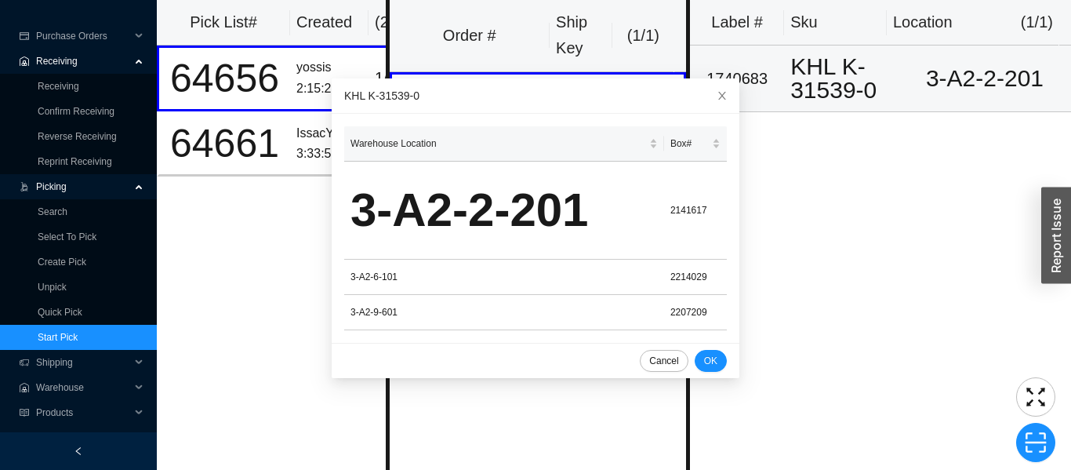
scroll to position [83, 0]
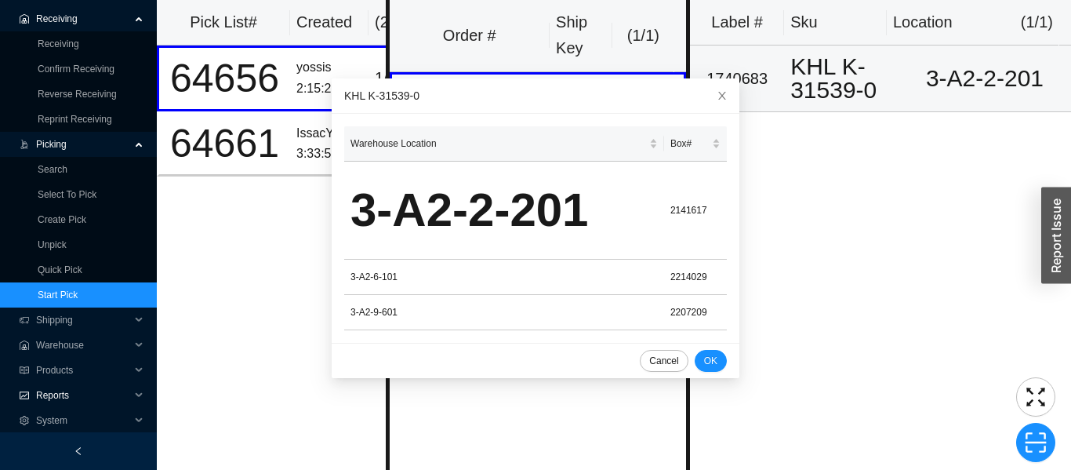
click at [42, 391] on span "Reports" at bounding box center [83, 395] width 94 height 25
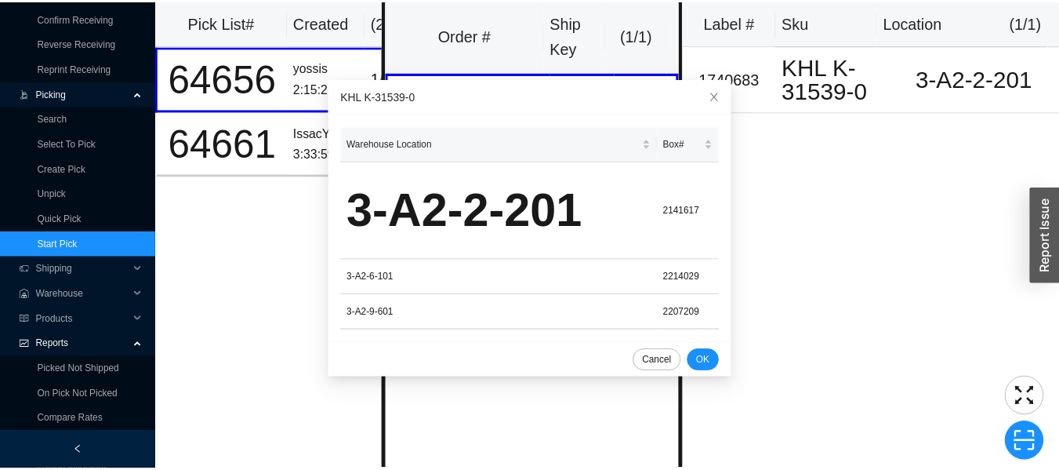
scroll to position [132, 0]
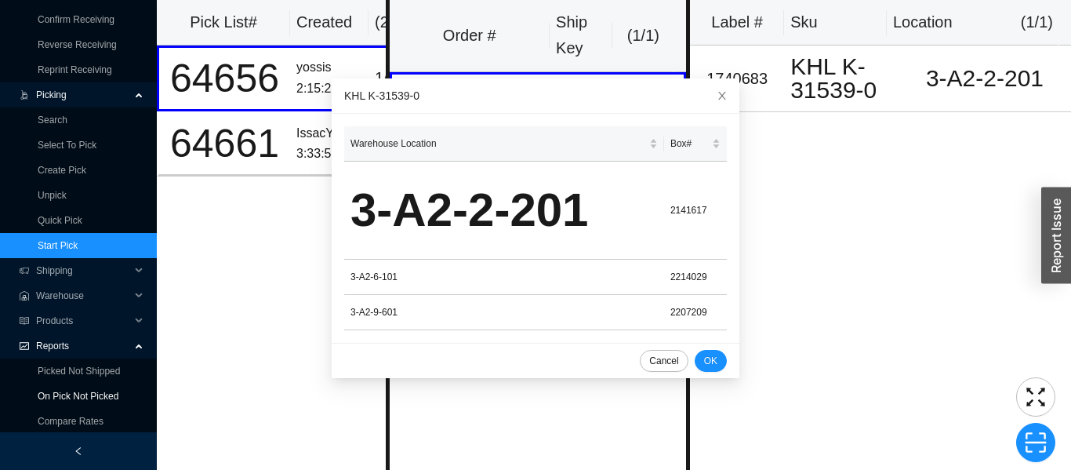
click at [71, 395] on link "On Pick Not Picked" at bounding box center [78, 395] width 81 height 11
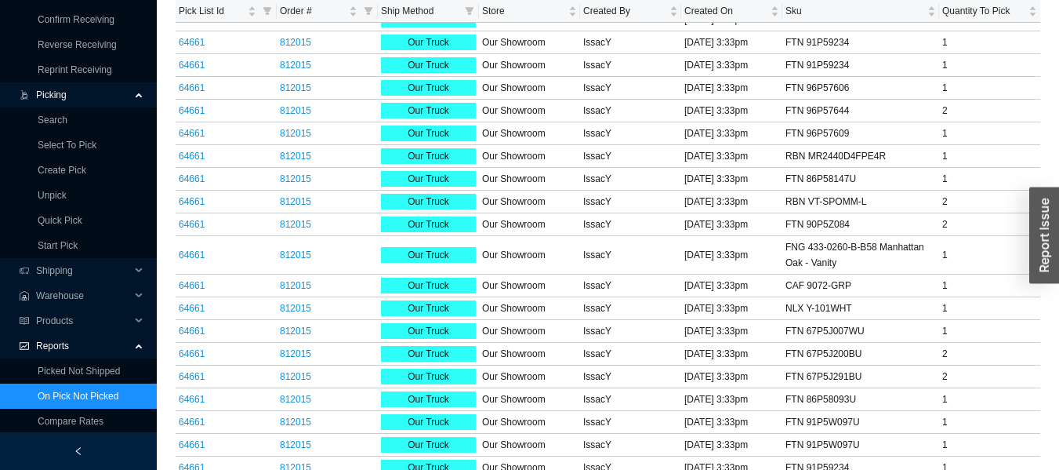
scroll to position [1343, 0]
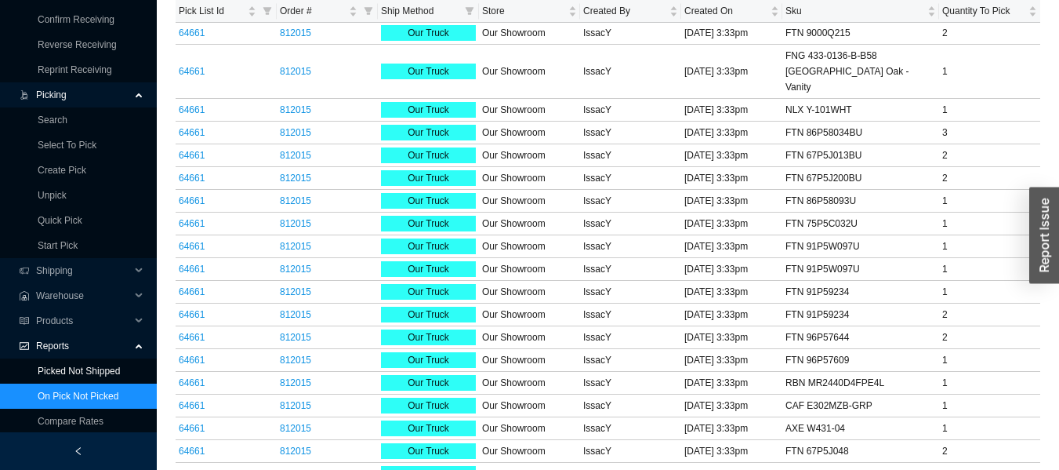
click at [73, 365] on link "Picked Not Shipped" at bounding box center [79, 370] width 82 height 11
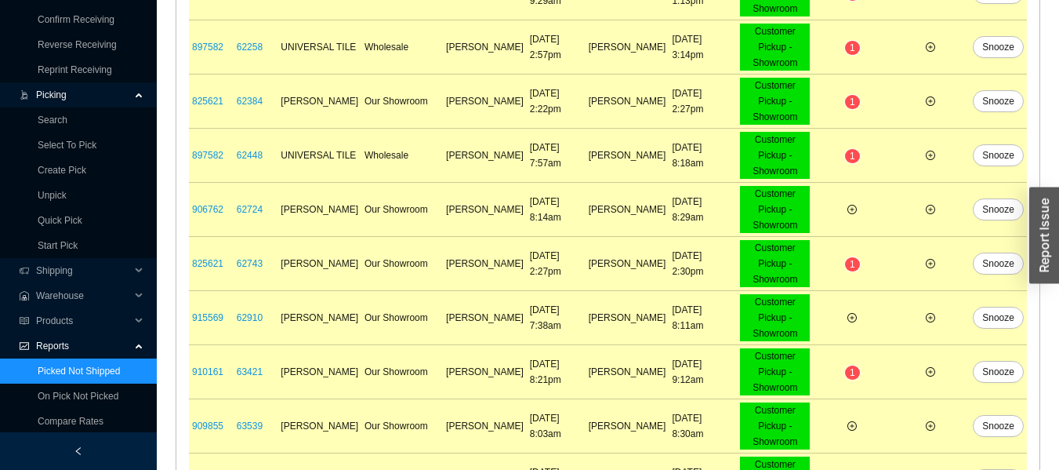
scroll to position [647, 0]
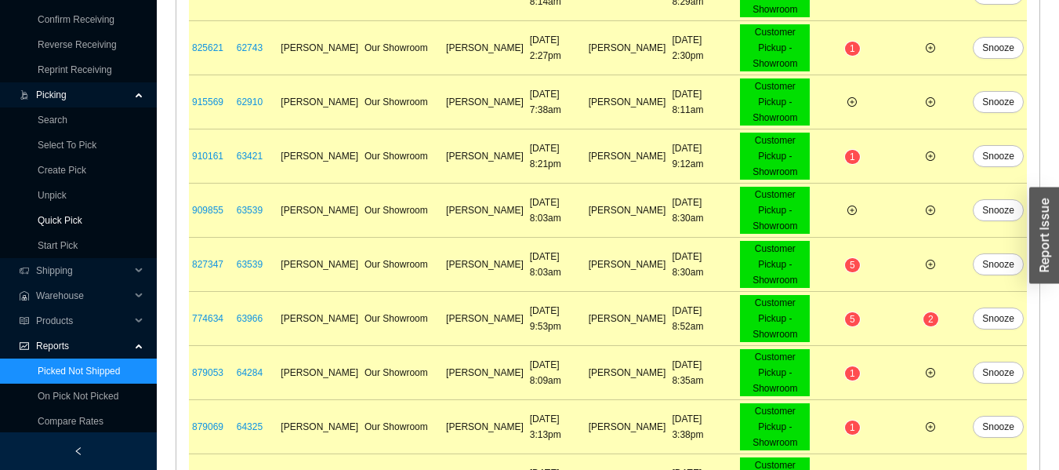
click at [55, 217] on link "Quick Pick" at bounding box center [60, 220] width 45 height 11
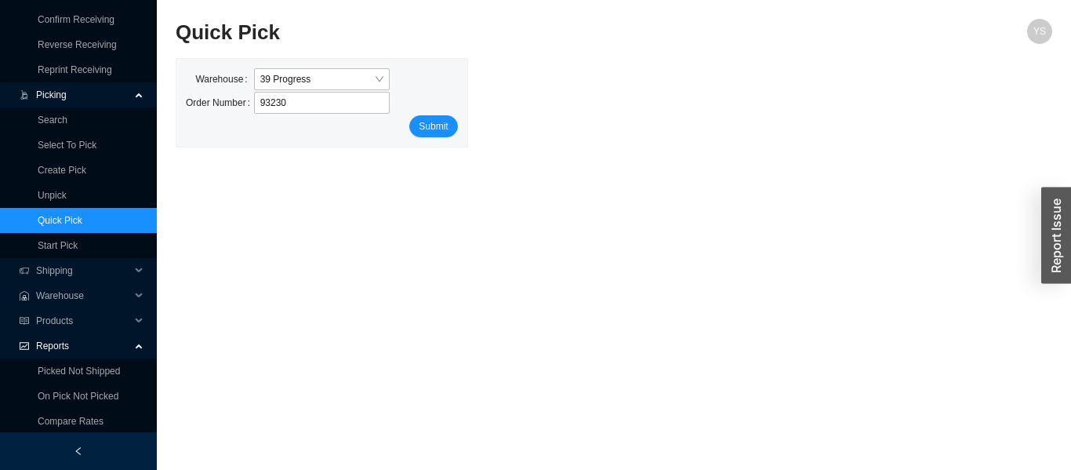
type input "932304"
click button "Submit" at bounding box center [433, 126] width 48 height 22
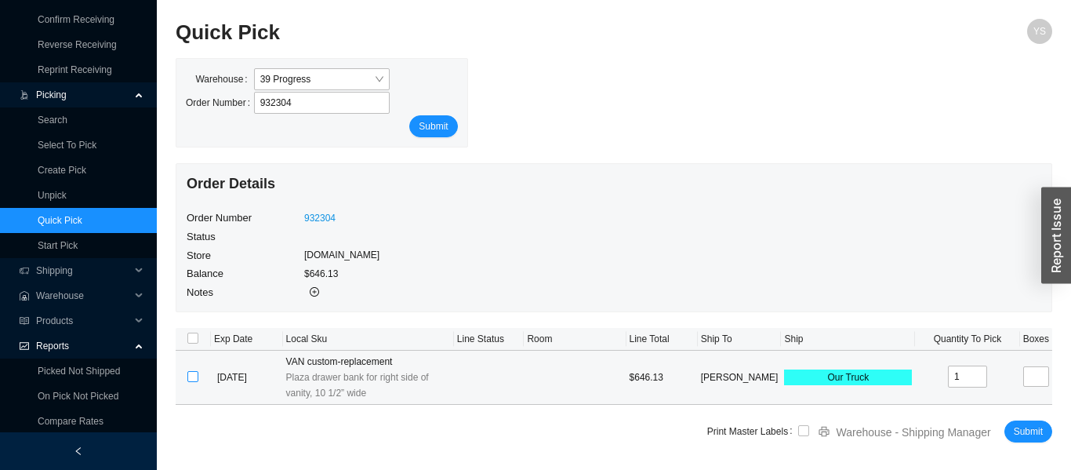
click at [197, 377] on input "checkbox" at bounding box center [192, 376] width 11 height 11
checkbox input "true"
click at [1020, 430] on span "Submit" at bounding box center [1028, 431] width 29 height 16
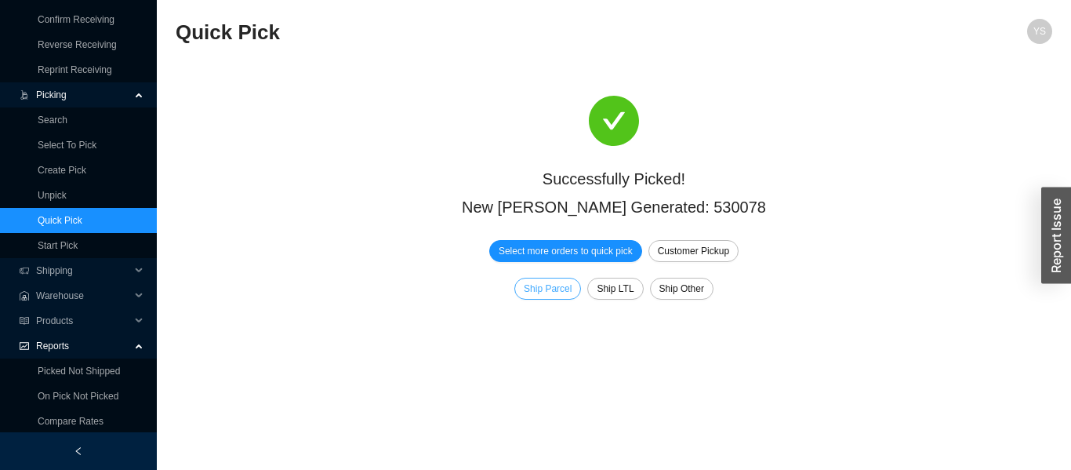
click at [549, 287] on span "Ship Parcel" at bounding box center [548, 289] width 48 height 16
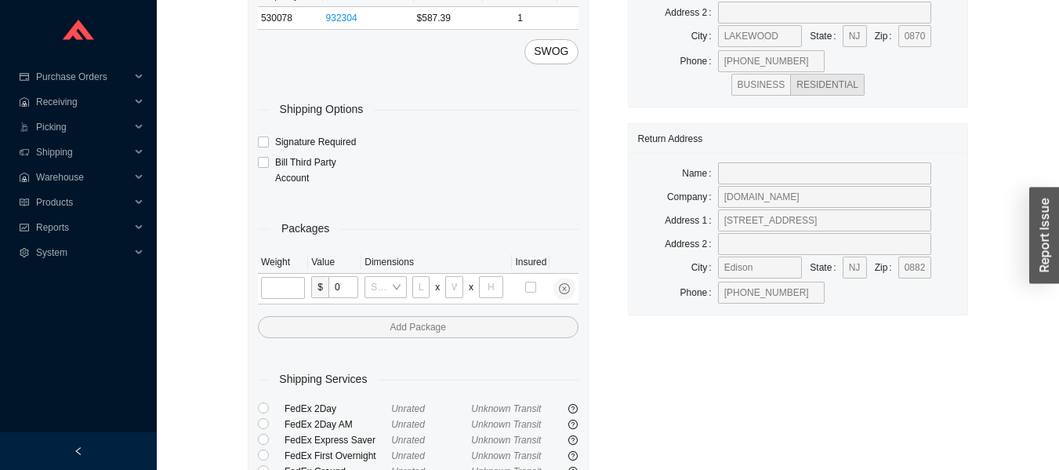
scroll to position [169, 0]
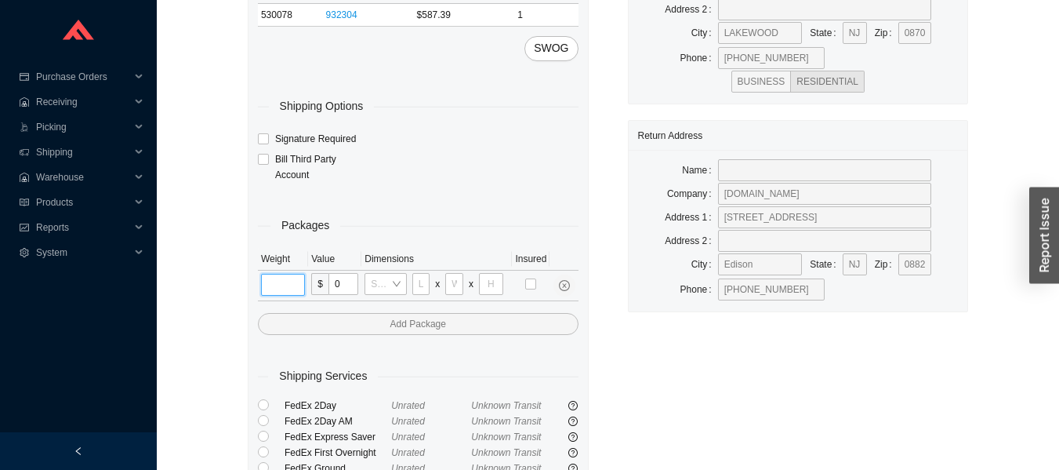
click at [296, 288] on input "tel" at bounding box center [283, 285] width 44 height 22
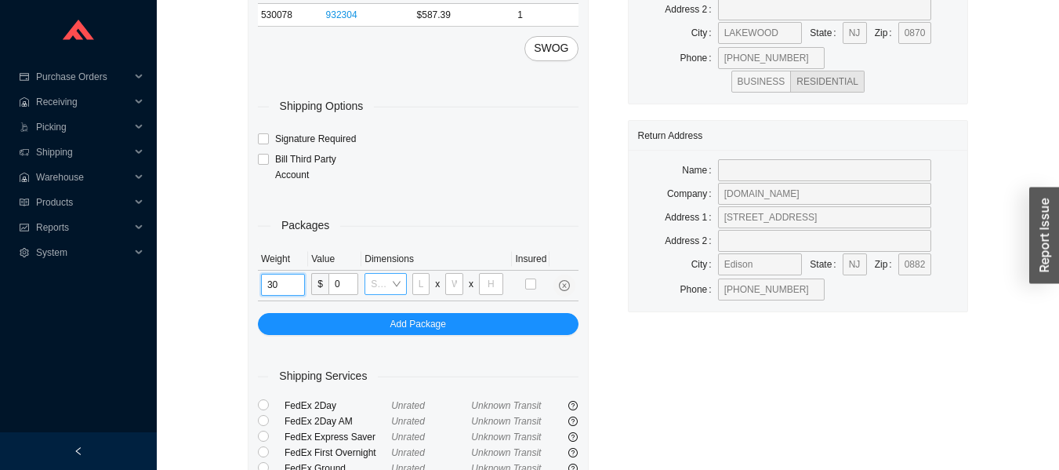
type input "30"
click at [381, 277] on input "search" at bounding box center [381, 284] width 20 height 20
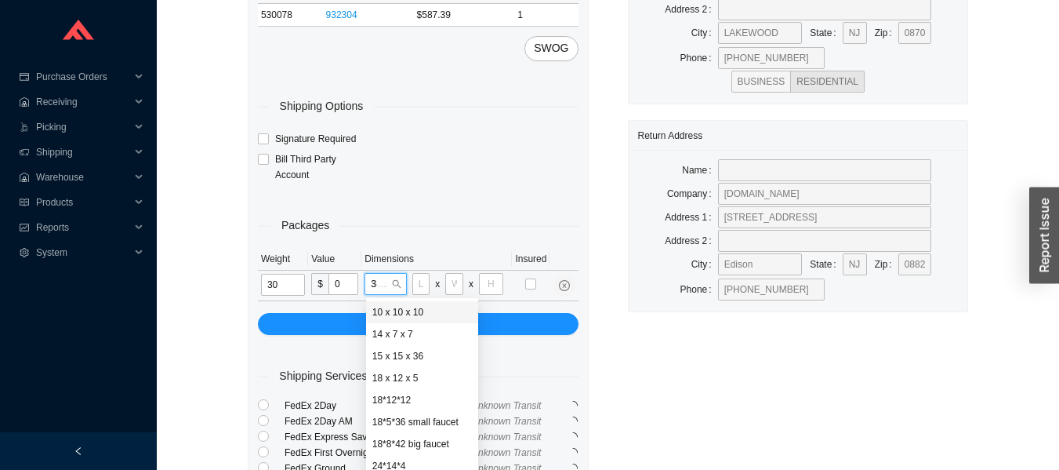
type input "30"
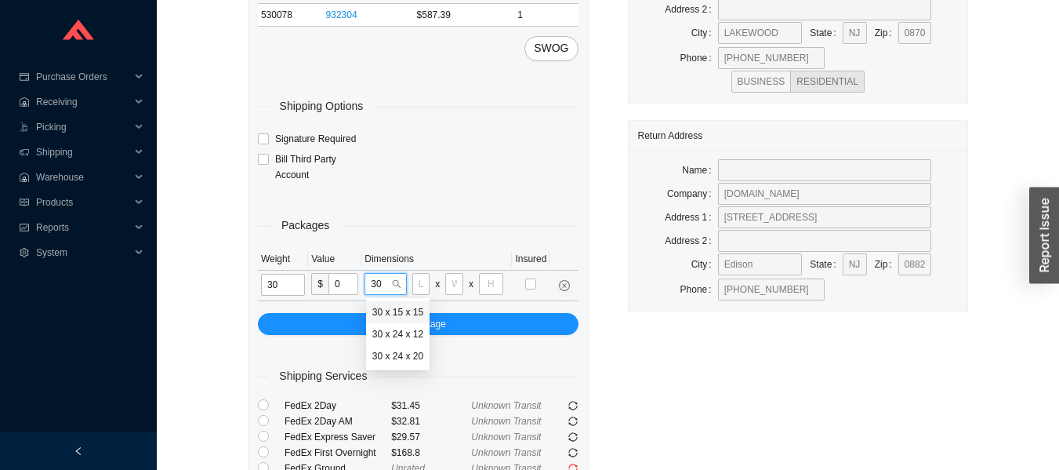
click at [389, 358] on div "30 x 24 x 20" at bounding box center [397, 356] width 51 height 14
type input "30"
type input "24"
type input "20"
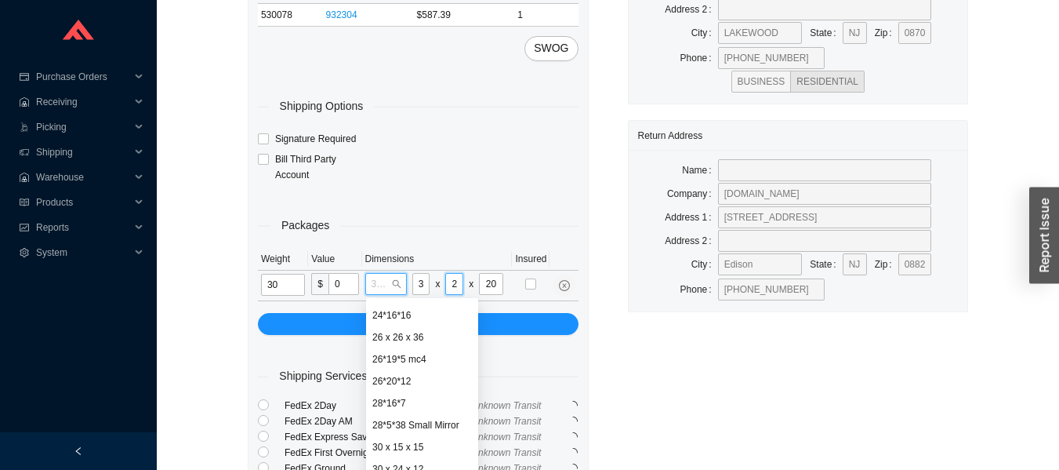
click at [456, 279] on input "24" at bounding box center [454, 284] width 18 height 22
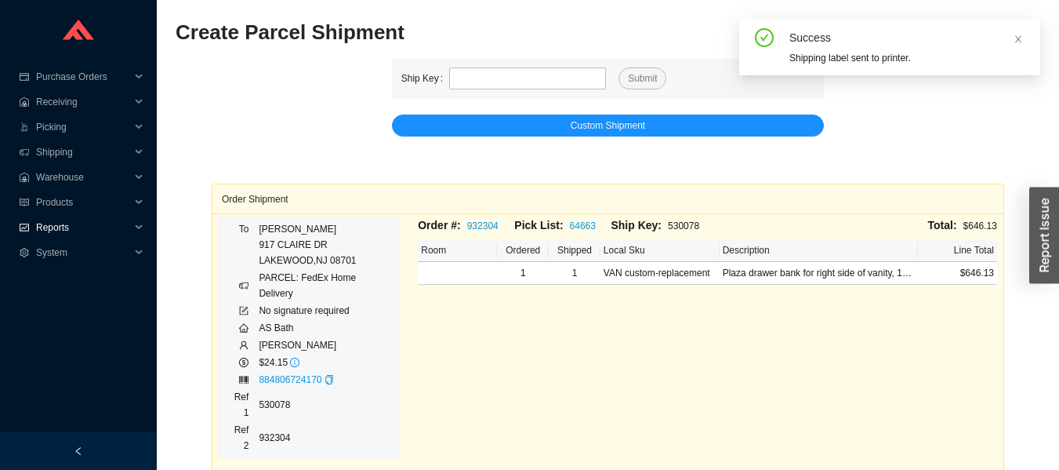
click at [39, 225] on span "Reports" at bounding box center [83, 227] width 94 height 25
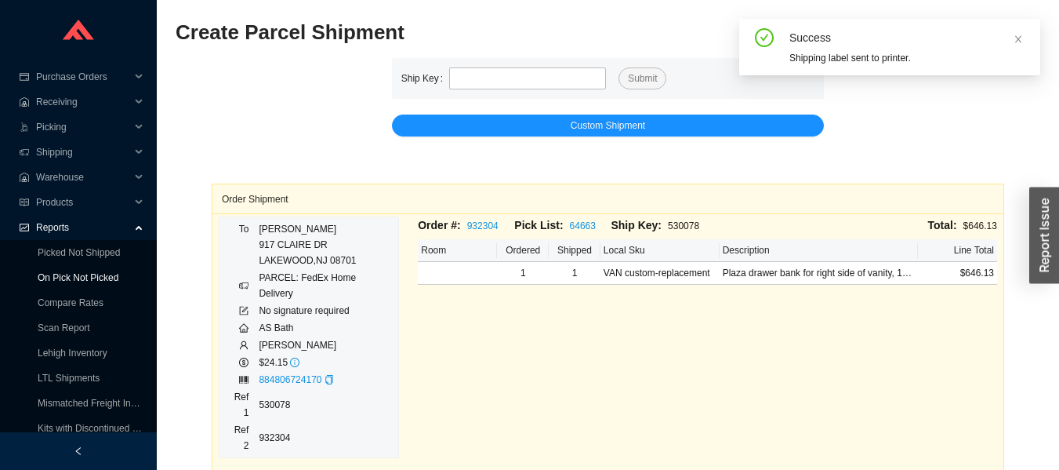
click at [42, 283] on link "On Pick Not Picked" at bounding box center [78, 277] width 81 height 11
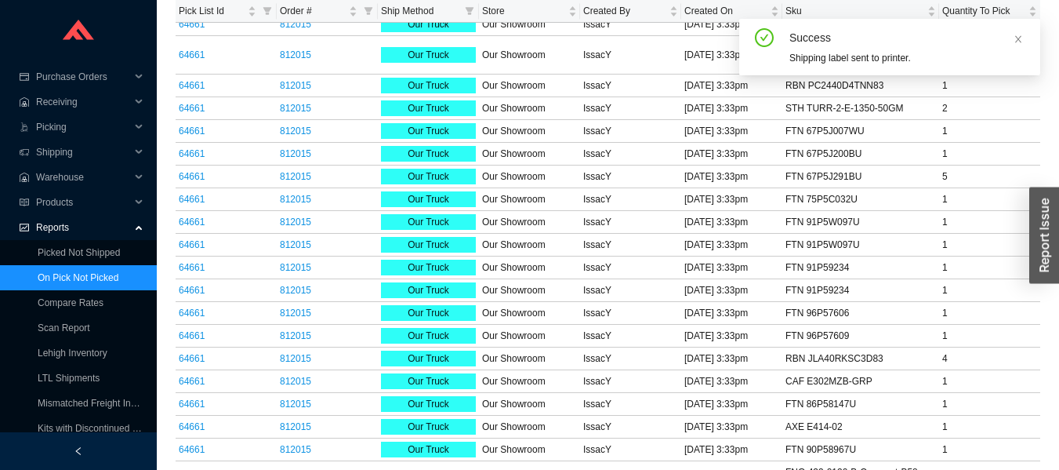
scroll to position [1343, 0]
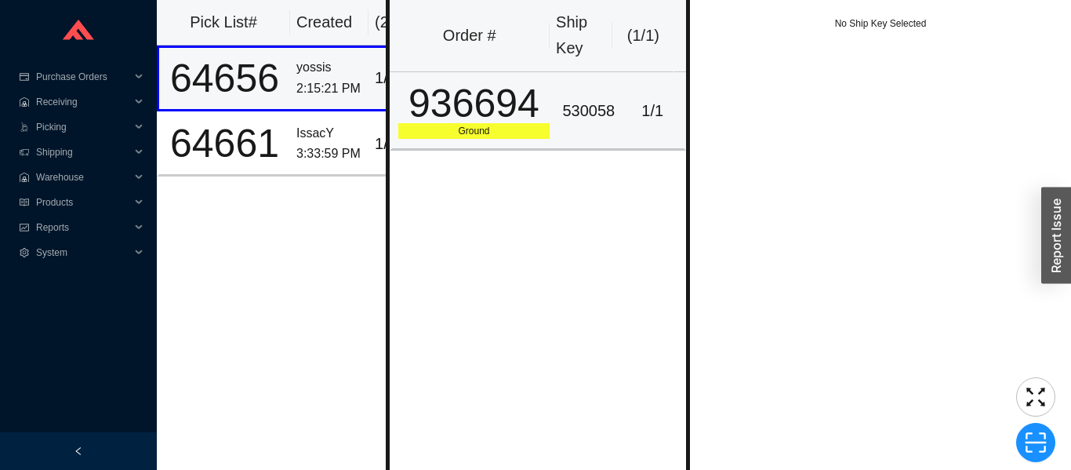
click at [485, 107] on div "936694" at bounding box center [474, 103] width 152 height 39
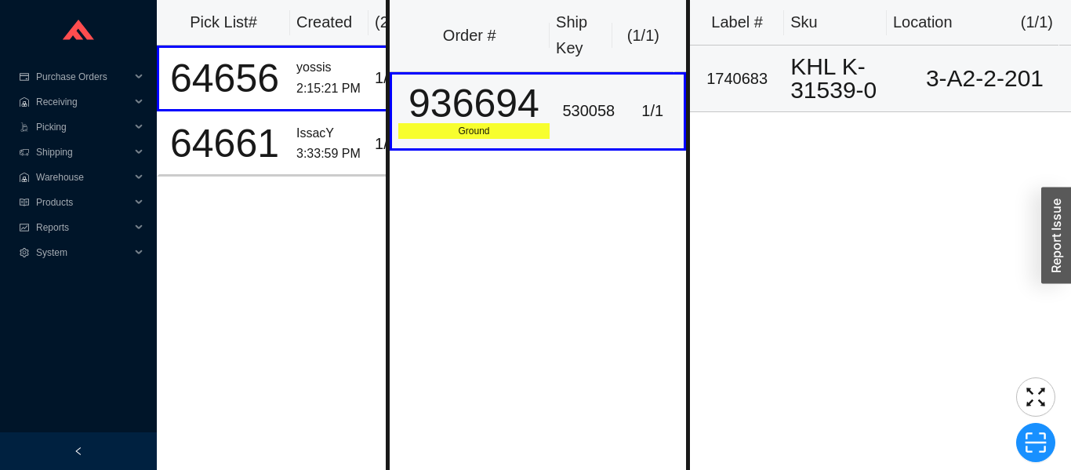
click at [780, 79] on td "1740683" at bounding box center [737, 78] width 94 height 67
